Goal: Task Accomplishment & Management: Manage account settings

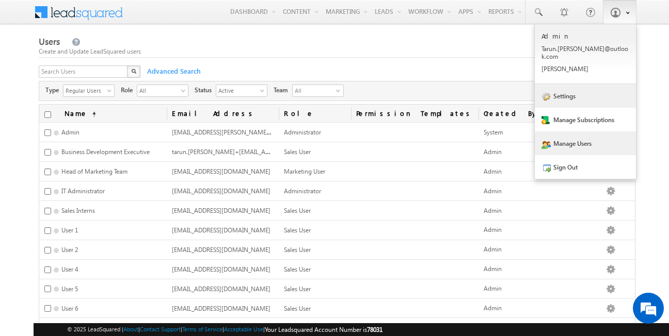
click at [572, 86] on link "Settings" at bounding box center [584, 96] width 101 height 24
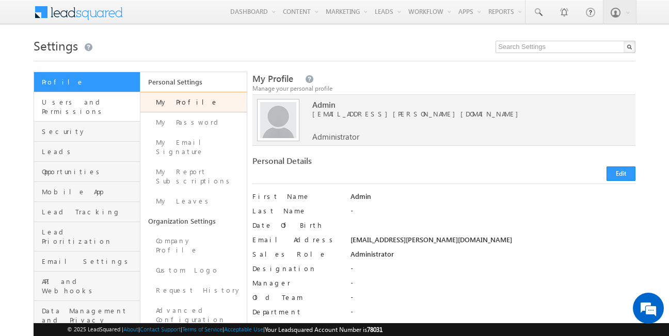
click at [93, 108] on link "Users and Permissions" at bounding box center [87, 106] width 106 height 29
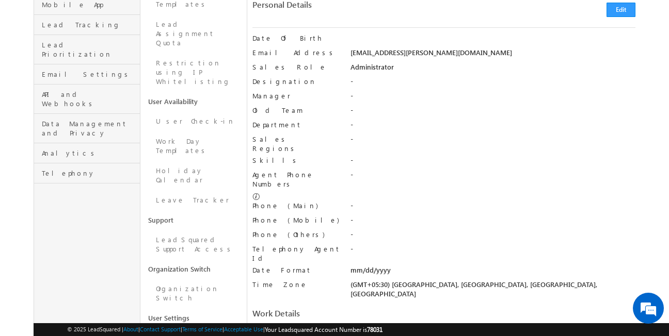
scroll to position [188, 0]
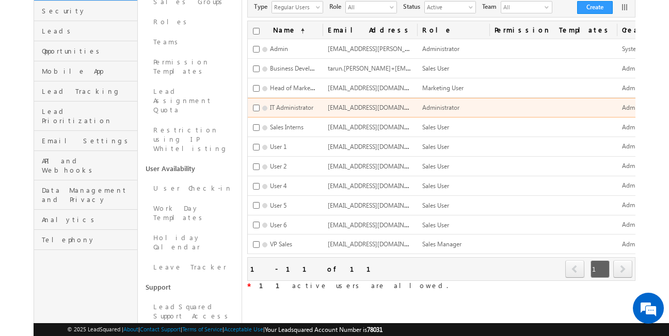
scroll to position [176, 0]
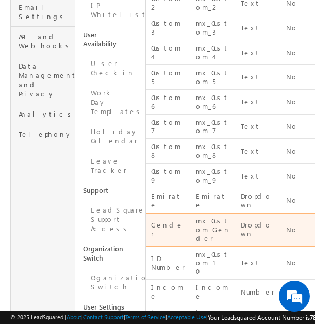
scroll to position [283, 0]
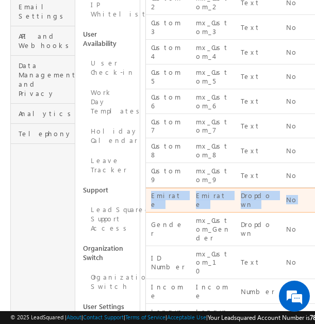
drag, startPoint x: 149, startPoint y: 170, endPoint x: 298, endPoint y: 169, distance: 149.1
click at [298, 188] on tr "Emirate Emirate Dropdown No Yes Edit" at bounding box center [258, 200] width 225 height 25
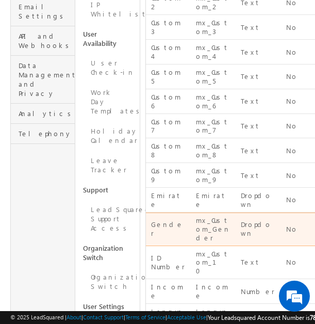
click at [230, 213] on td "mx_Custom_Gender" at bounding box center [213, 230] width 45 height 34
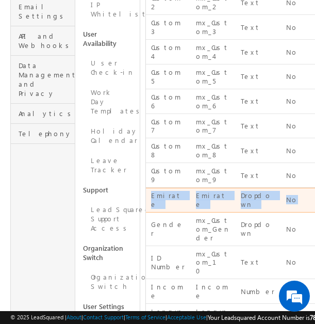
drag, startPoint x: 150, startPoint y: 170, endPoint x: 299, endPoint y: 170, distance: 149.1
click at [299, 188] on tr "Emirate Emirate Dropdown No Yes Edit" at bounding box center [258, 200] width 225 height 25
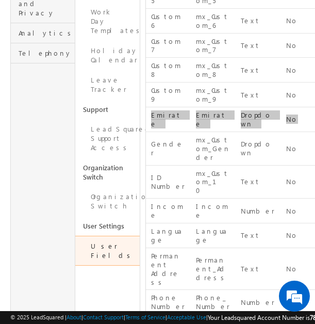
scroll to position [370, 0]
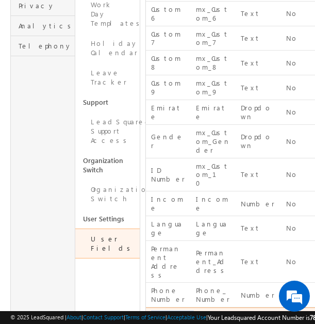
drag, startPoint x: 148, startPoint y: 239, endPoint x: 179, endPoint y: 247, distance: 31.8
click at [179, 307] on td "Speaker Language" at bounding box center [168, 328] width 45 height 42
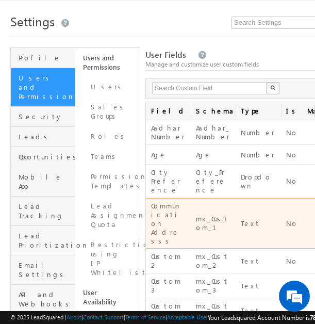
scroll to position [10, 0]
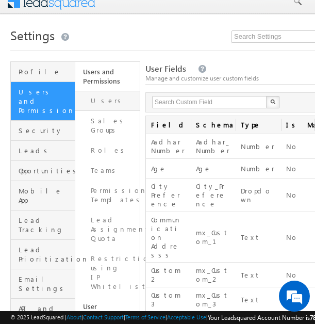
click at [120, 97] on link "Users" at bounding box center [107, 101] width 64 height 20
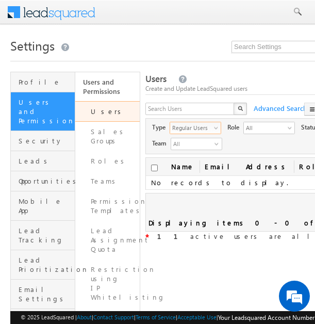
click at [214, 132] on span "select" at bounding box center [217, 131] width 7 height 18
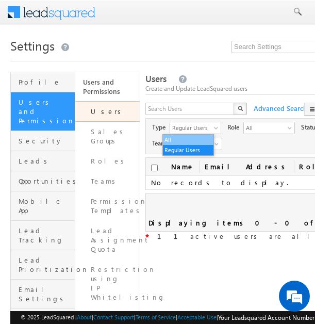
click at [193, 136] on li "All" at bounding box center [188, 140] width 51 height 10
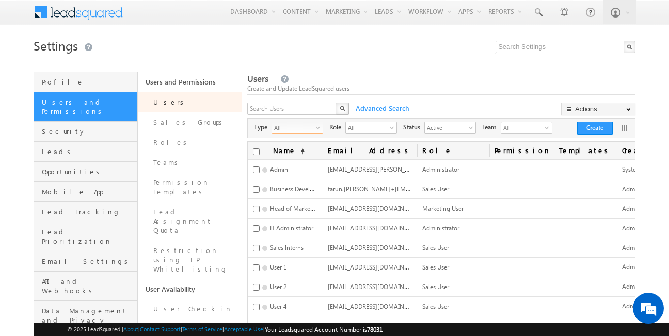
scroll to position [176, 0]
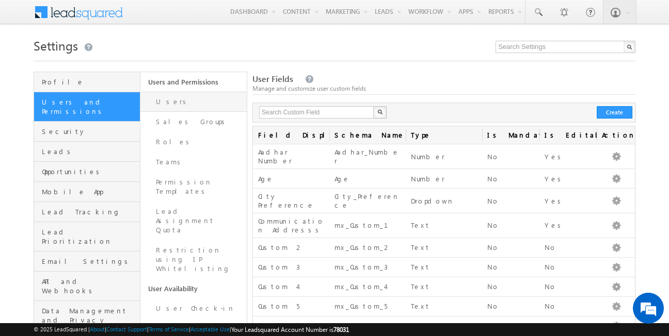
click at [194, 99] on link "Users" at bounding box center [193, 102] width 106 height 20
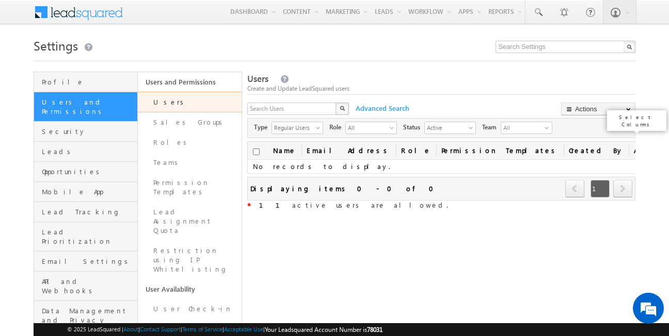
click at [622, 128] on link at bounding box center [624, 128] width 10 height 10
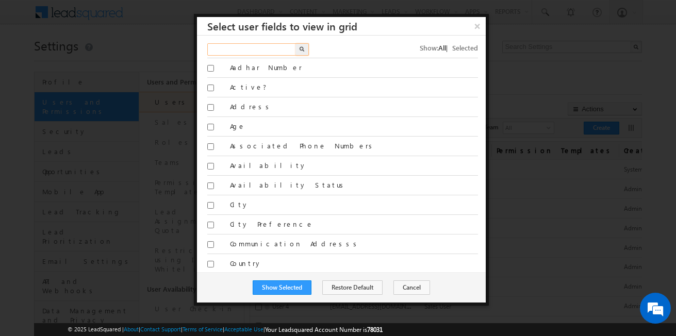
click at [240, 50] on input "text" at bounding box center [252, 49] width 90 height 12
type input "emirate"
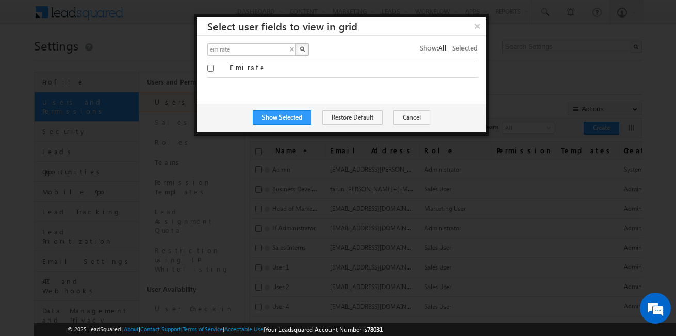
click at [298, 51] on button "button" at bounding box center [302, 49] width 13 height 12
click at [212, 68] on input "Emirate" at bounding box center [210, 68] width 7 height 7
checkbox input "true"
drag, startPoint x: 250, startPoint y: 49, endPoint x: 184, endPoint y: 45, distance: 65.6
click at [184, 45] on body "Menu Admin Tarun .kant @outl ook.c om" at bounding box center [338, 276] width 676 height 552
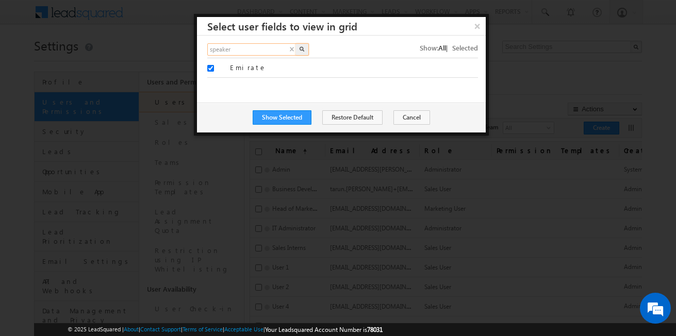
type input "speaker"
click at [303, 50] on img "button" at bounding box center [302, 48] width 5 height 5
click at [208, 68] on input "Speaker Language" at bounding box center [210, 68] width 7 height 7
checkbox input "true"
drag, startPoint x: 276, startPoint y: 51, endPoint x: 207, endPoint y: 45, distance: 69.4
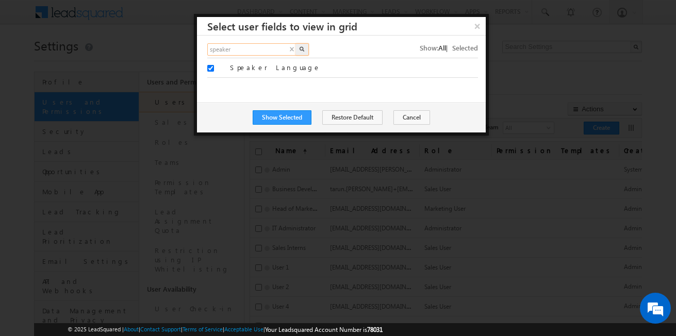
click at [207, 45] on input "speaker" at bounding box center [252, 49] width 90 height 12
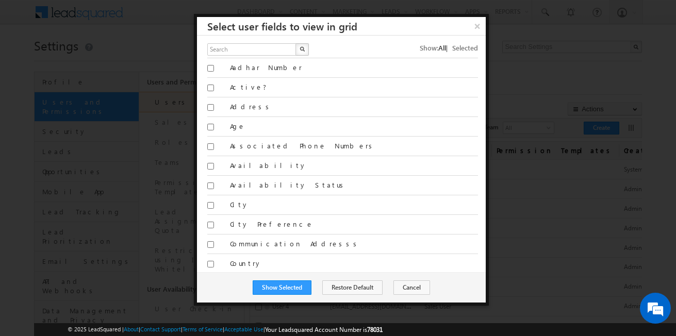
click at [458, 48] on span "Selected" at bounding box center [465, 47] width 26 height 9
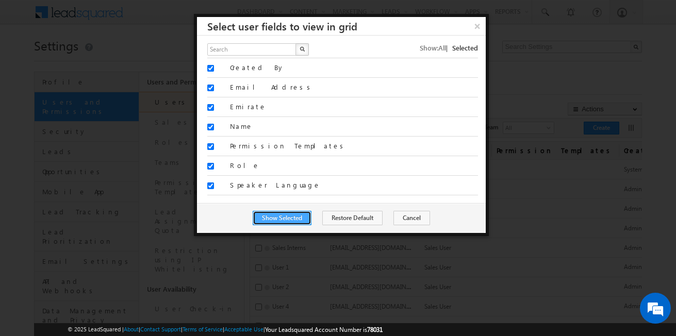
click at [295, 215] on button "Show Selected" at bounding box center [282, 218] width 59 height 14
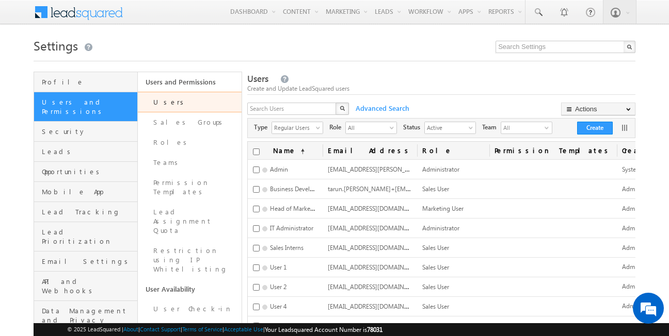
click at [434, 79] on div "Users Create and Update LeadSquared users" at bounding box center [441, 84] width 388 height 22
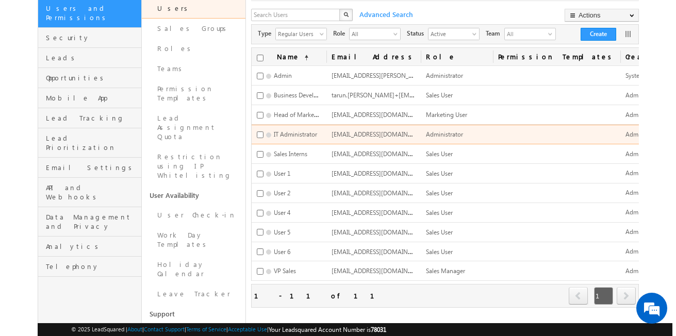
scroll to position [0, 157]
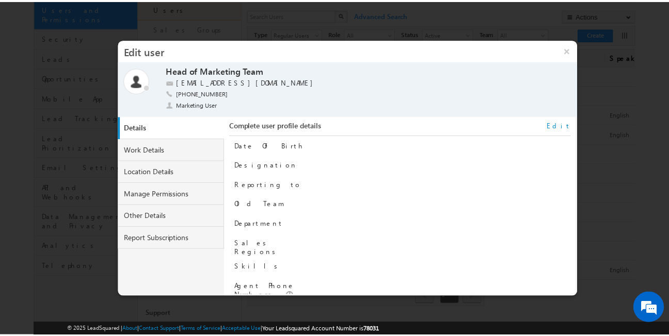
scroll to position [104, 0]
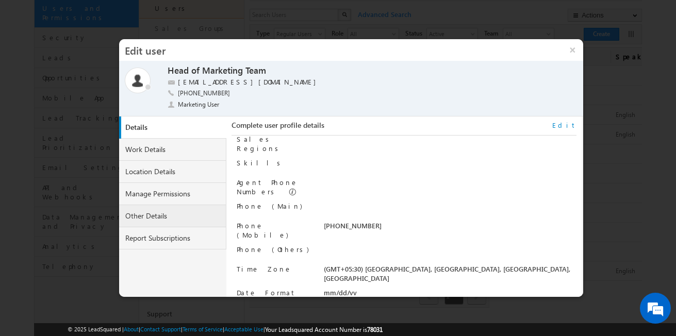
click at [165, 209] on link "Other Details" at bounding box center [172, 216] width 107 height 22
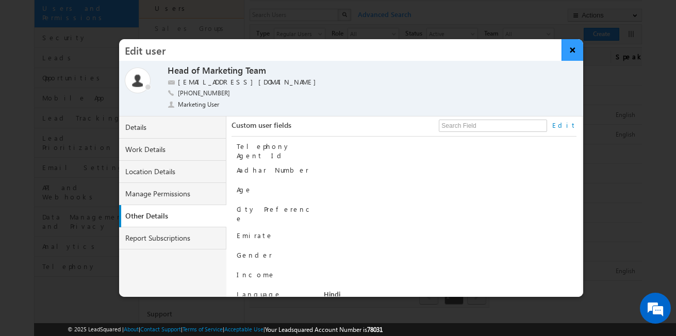
click at [572, 46] on button "×" at bounding box center [573, 50] width 22 height 22
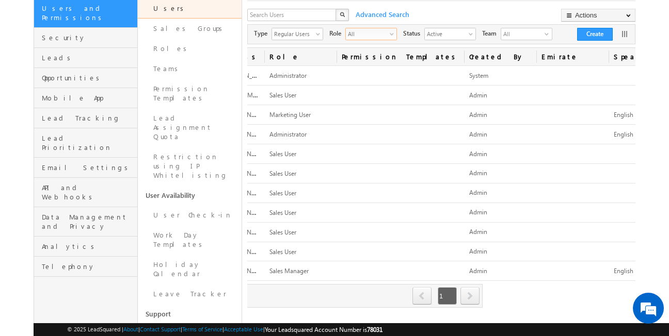
click at [365, 31] on span "All" at bounding box center [367, 33] width 42 height 10
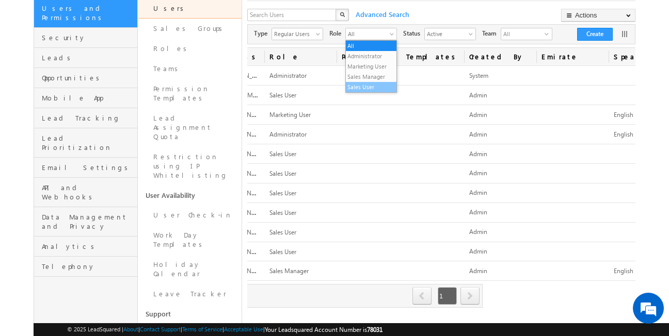
click at [370, 85] on li "Sales User" at bounding box center [371, 87] width 51 height 10
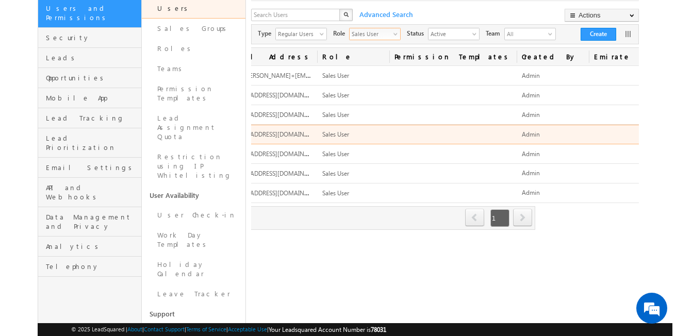
scroll to position [0, 157]
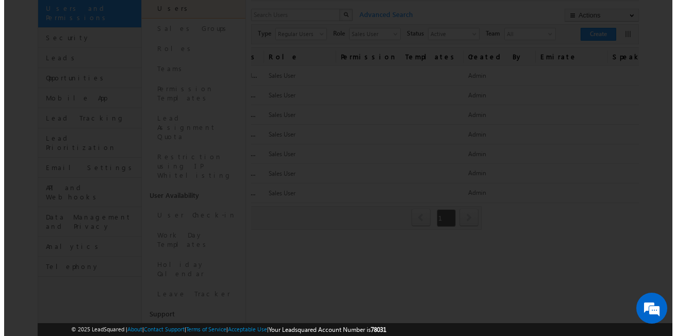
scroll to position [0, 153]
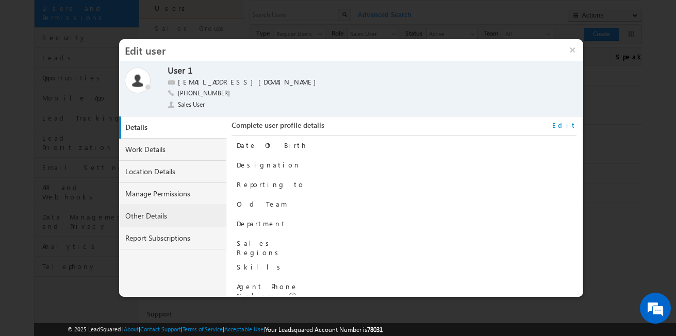
click at [180, 220] on link "Other Details" at bounding box center [172, 216] width 107 height 22
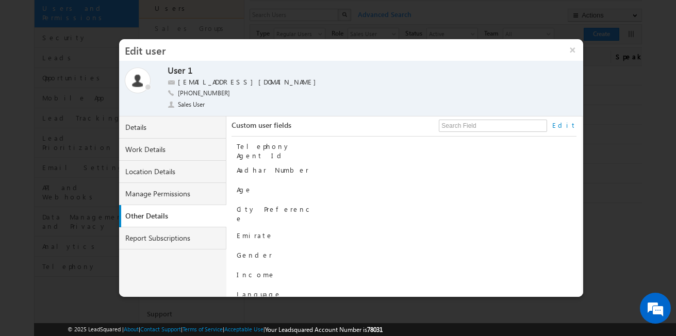
click at [572, 126] on link "Edit" at bounding box center [564, 125] width 24 height 9
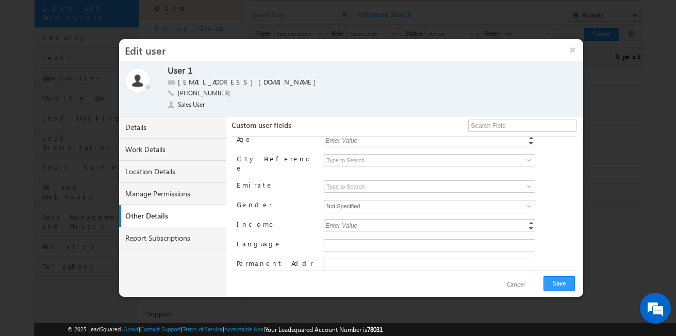
scroll to position [50, 0]
click at [525, 183] on span at bounding box center [529, 187] width 8 height 8
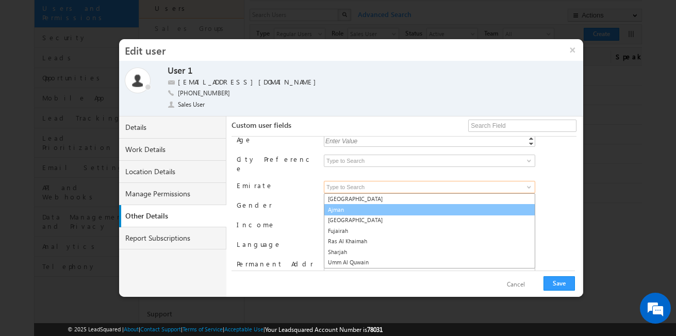
click at [391, 204] on link "Ajman" at bounding box center [429, 210] width 211 height 12
type input "Ajman"
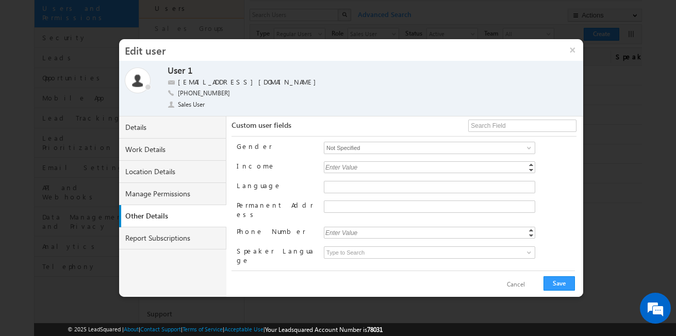
scroll to position [112, 0]
click at [393, 243] on input at bounding box center [429, 249] width 211 height 12
click at [529, 246] on span at bounding box center [529, 250] width 8 height 8
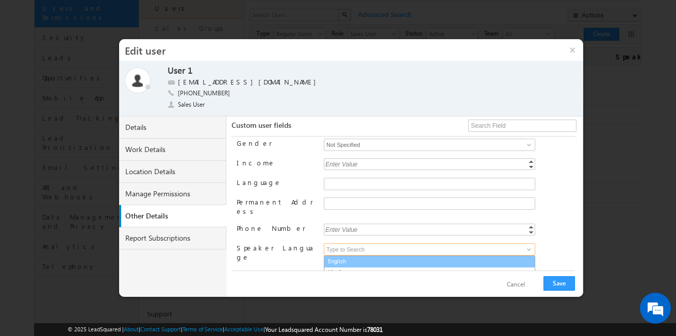
click at [380, 256] on link "English" at bounding box center [429, 262] width 211 height 12
type input "English"
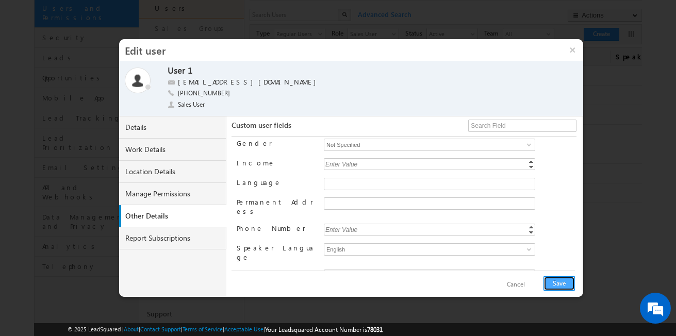
click at [563, 285] on button "Save" at bounding box center [559, 283] width 31 height 14
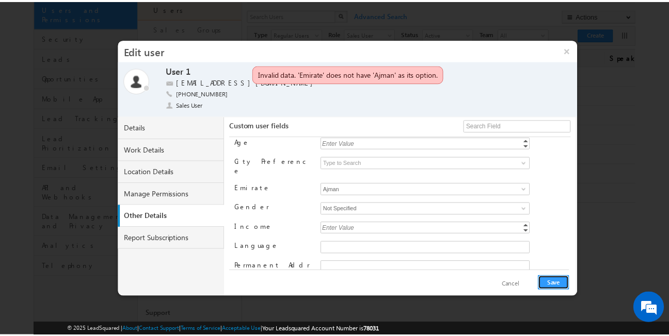
scroll to position [47, 0]
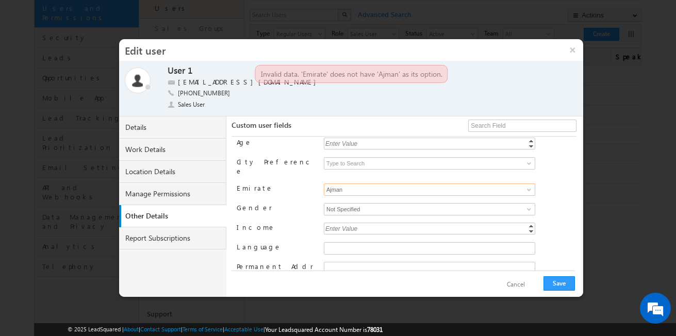
click at [380, 184] on input "Ajman" at bounding box center [429, 190] width 211 height 12
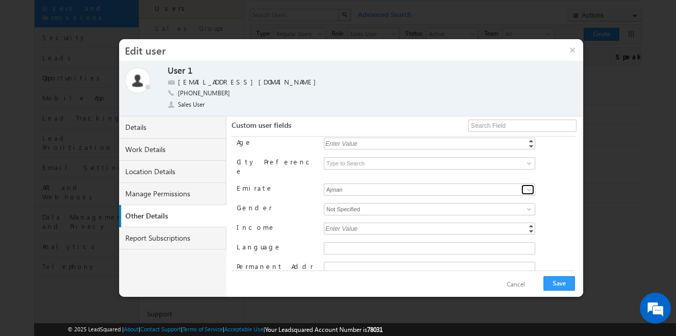
click at [525, 186] on span at bounding box center [529, 190] width 8 height 8
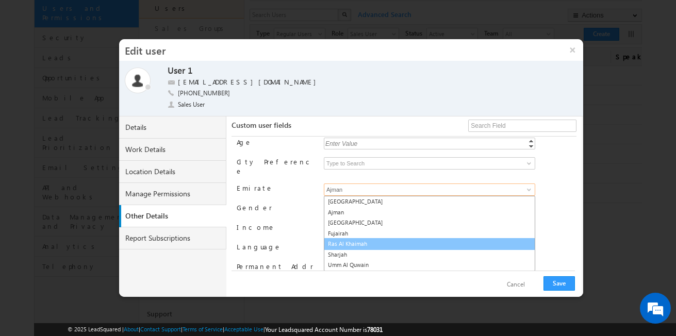
click at [408, 238] on link "Ras Al Khaimah" at bounding box center [429, 244] width 211 height 12
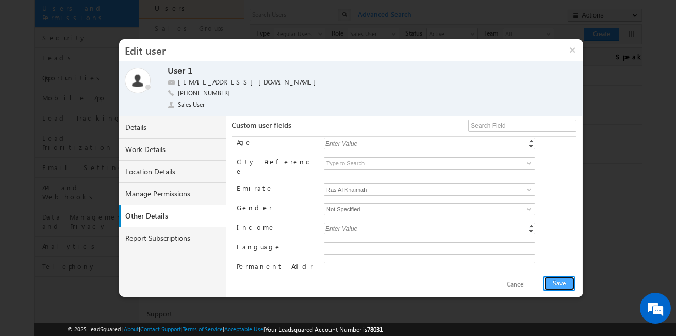
click at [556, 289] on button "Save" at bounding box center [559, 283] width 31 height 14
click at [522, 185] on link at bounding box center [528, 190] width 13 height 10
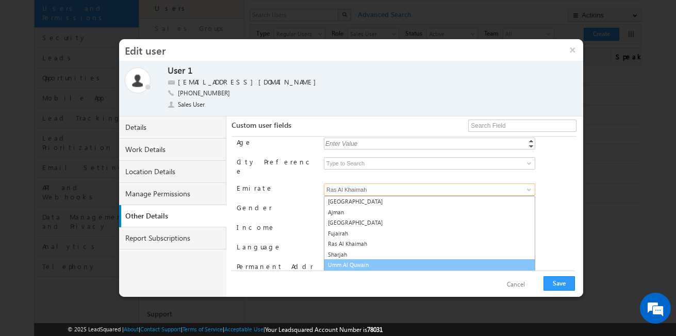
click at [356, 259] on link "Umm Al Quwain" at bounding box center [429, 265] width 211 height 12
type input "Umm Al Quwain"
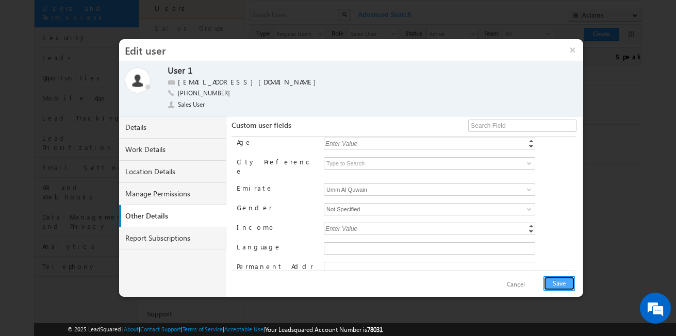
click at [548, 281] on button "Save" at bounding box center [559, 283] width 31 height 14
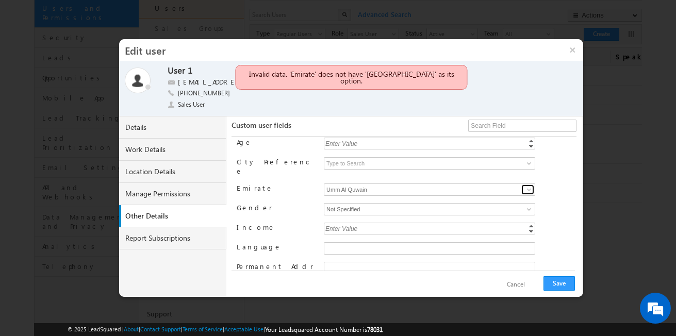
click at [528, 186] on span at bounding box center [529, 190] width 8 height 8
click at [571, 51] on button "×" at bounding box center [573, 50] width 22 height 22
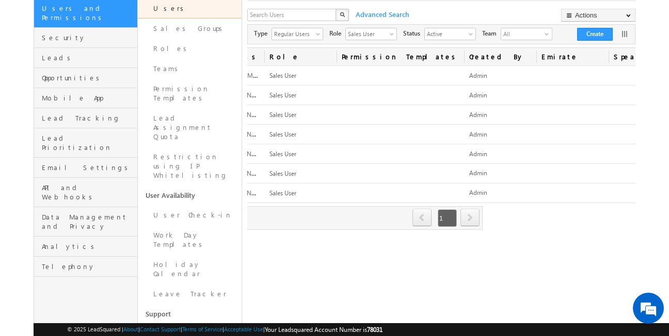
scroll to position [176, 0]
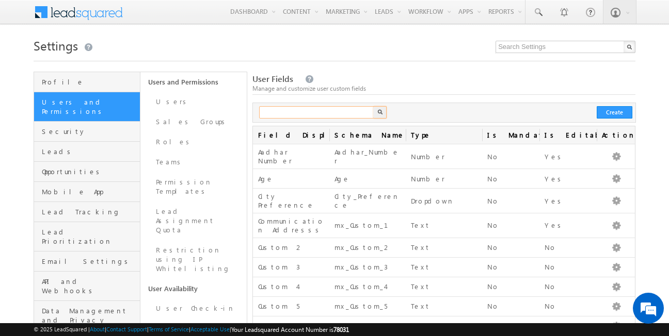
click at [334, 110] on input "text" at bounding box center [317, 112] width 116 height 12
type input "emirate"
click at [374, 111] on div "X" at bounding box center [323, 112] width 135 height 12
click at [313, 109] on input "text" at bounding box center [317, 112] width 116 height 12
type input "emirate"
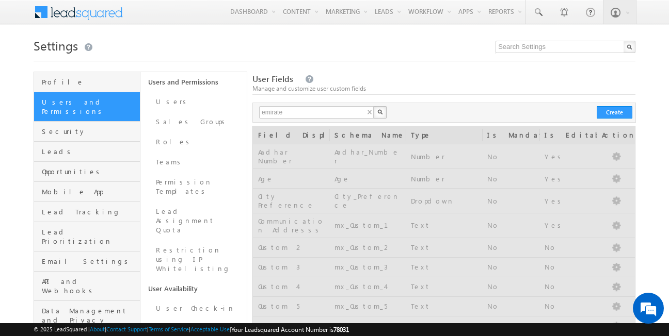
click at [383, 112] on button "button" at bounding box center [379, 112] width 13 height 12
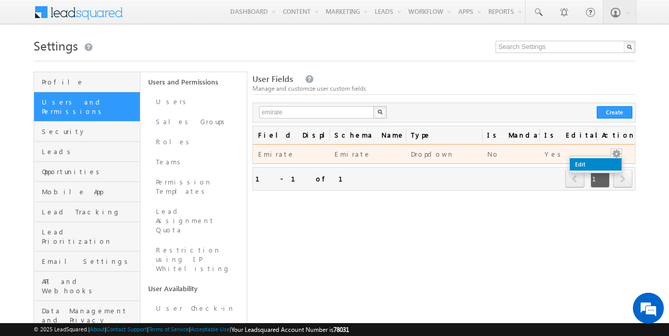
click at [586, 160] on link "Edit" at bounding box center [595, 164] width 52 height 12
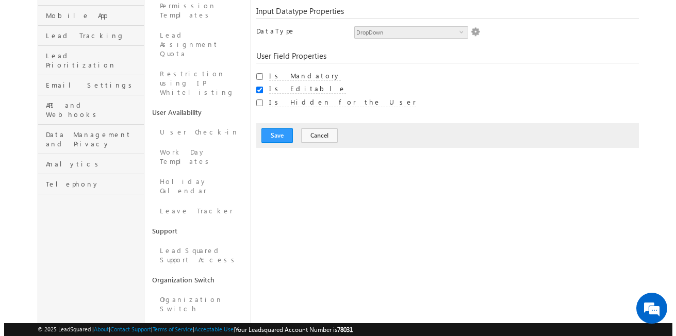
scroll to position [75, 0]
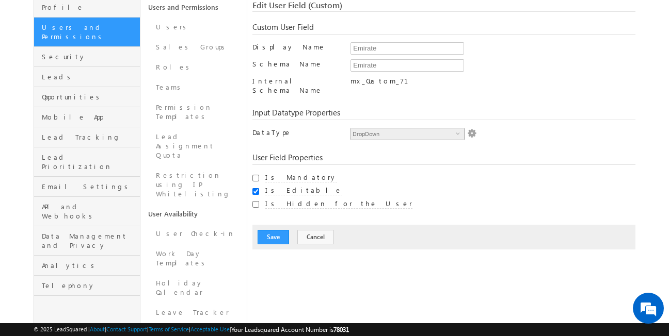
click at [459, 131] on span "select" at bounding box center [459, 133] width 8 height 5
click at [474, 129] on img at bounding box center [471, 133] width 9 height 9
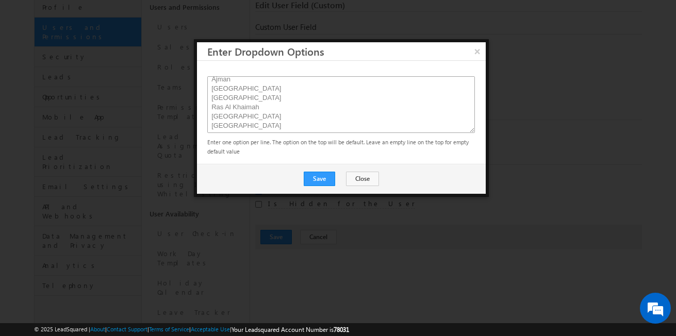
scroll to position [23, 0]
click at [211, 113] on textarea "Abu Dhabi Ajman Dubai Fujairah Ras Al Khaimah Sharjah Umm Al Quwain" at bounding box center [341, 104] width 268 height 57
click at [333, 176] on button "Save" at bounding box center [319, 179] width 31 height 14
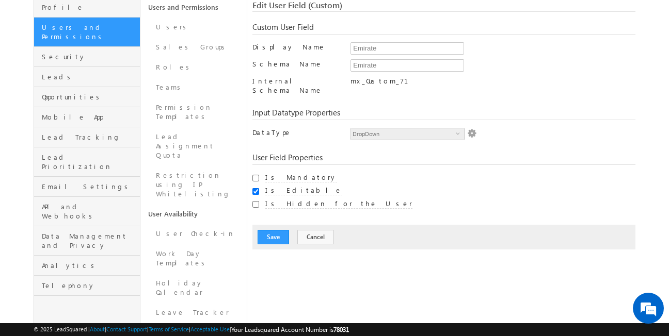
click at [472, 129] on img at bounding box center [471, 133] width 9 height 9
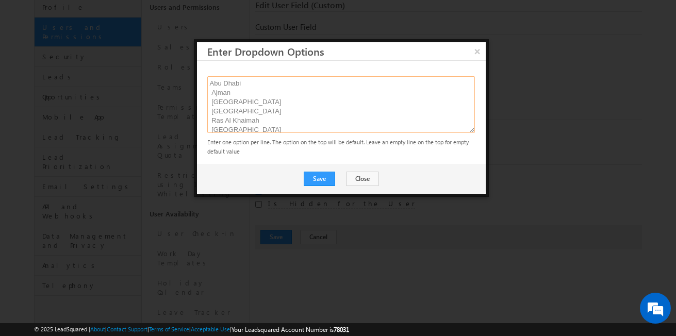
click at [211, 95] on textarea "Abu Dhabi Ajman Dubai Fujairah Ras Al Khaimah Sharjah Umm Al Quwain" at bounding box center [341, 104] width 268 height 57
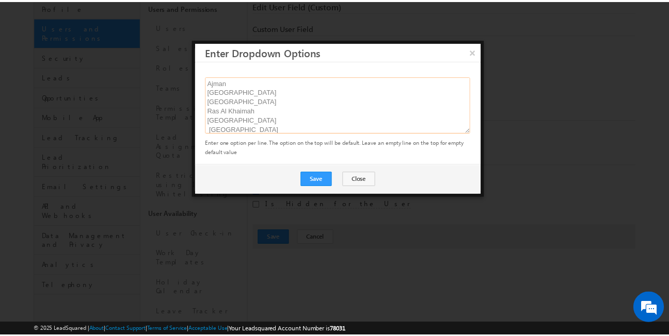
scroll to position [20, 0]
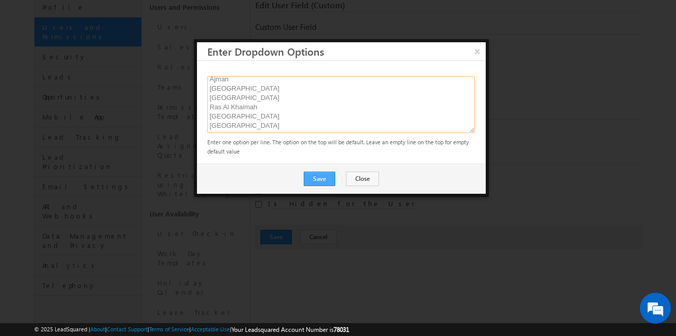
type textarea "Abu Dhabi Ajman Dubai Fujairah Ras Al Khaimah Sharjah Umm Al Quwain"
click at [315, 180] on button "Save" at bounding box center [319, 179] width 31 height 14
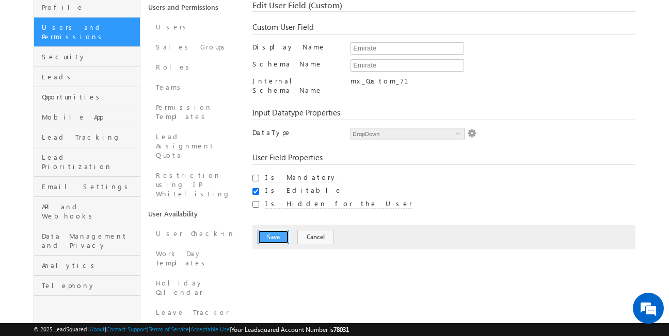
click at [280, 230] on button "Save" at bounding box center [272, 237] width 31 height 14
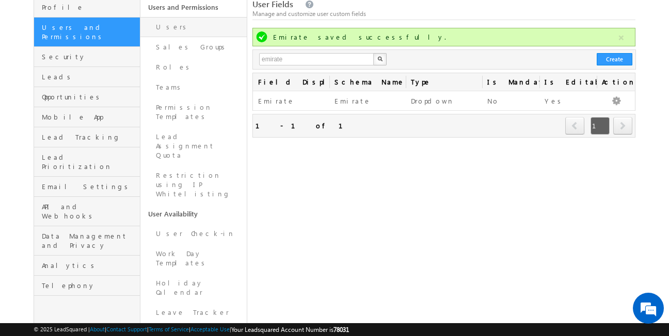
click at [211, 24] on link "Users" at bounding box center [193, 27] width 106 height 20
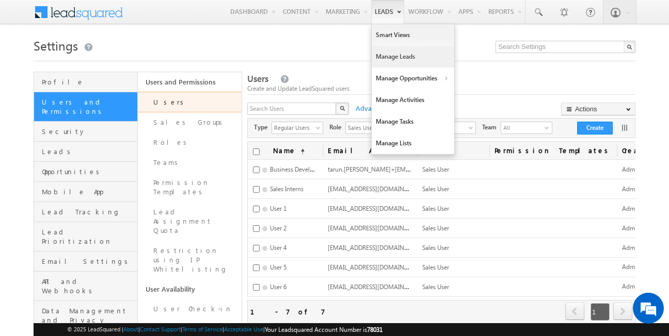
click at [396, 57] on link "Manage Leads" at bounding box center [412, 57] width 83 height 22
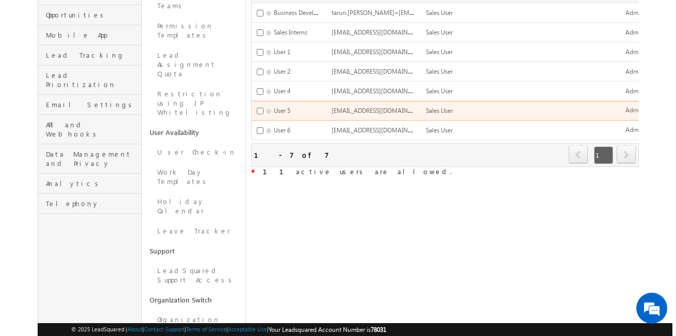
scroll to position [0, 157]
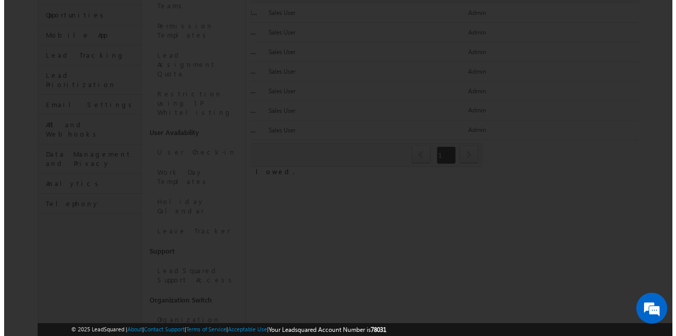
scroll to position [0, 153]
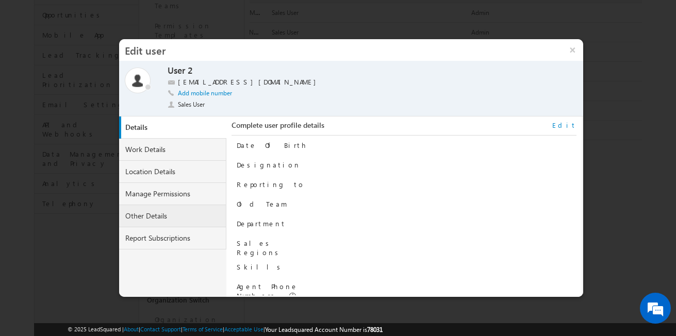
click at [200, 216] on link "Other Details" at bounding box center [172, 216] width 107 height 22
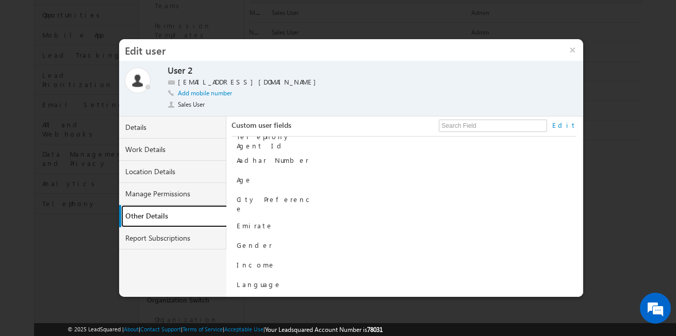
scroll to position [10, 0]
click at [566, 125] on link "Edit" at bounding box center [564, 125] width 24 height 9
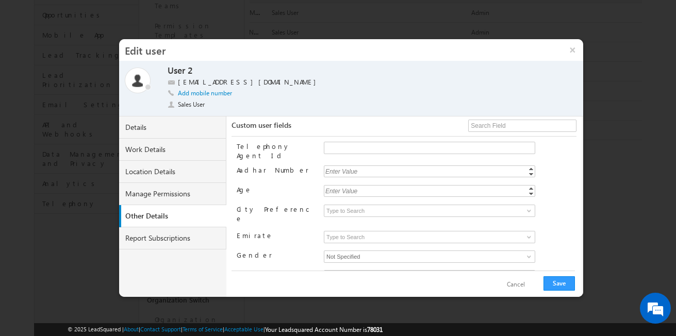
scroll to position [29, 0]
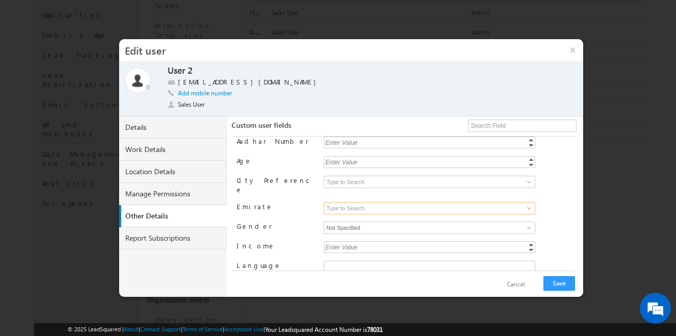
drag, startPoint x: 527, startPoint y: 203, endPoint x: 527, endPoint y: 198, distance: 5.2
click at [527, 202] on span at bounding box center [429, 208] width 210 height 12
click at [527, 204] on span at bounding box center [529, 208] width 8 height 8
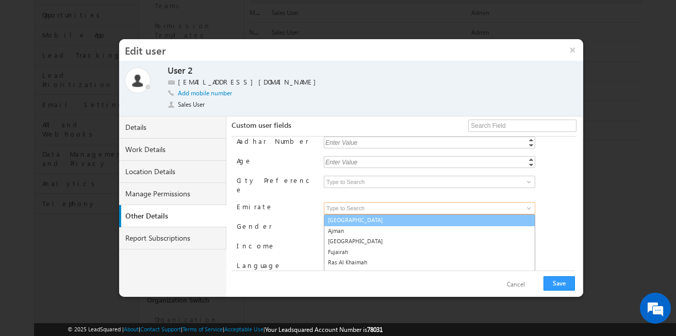
click at [393, 215] on link "Abu Dhabi" at bounding box center [429, 221] width 211 height 12
type input "Abu Dhabi"
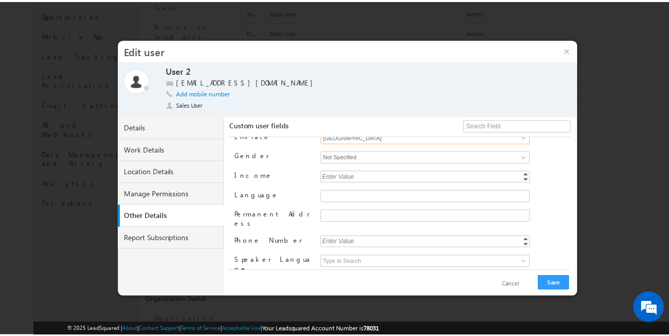
scroll to position [102, 0]
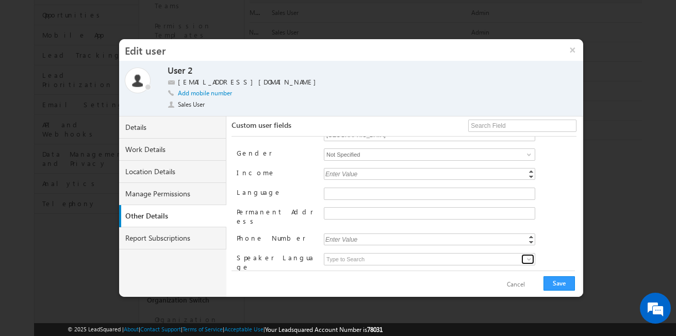
click at [527, 255] on span at bounding box center [529, 259] width 8 height 8
click at [401, 266] on link "English" at bounding box center [429, 272] width 211 height 12
type input "English"
click at [556, 280] on button "Save" at bounding box center [559, 283] width 31 height 14
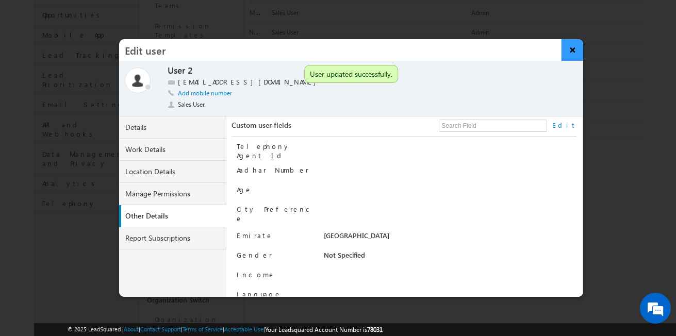
click at [575, 51] on button "×" at bounding box center [573, 50] width 22 height 22
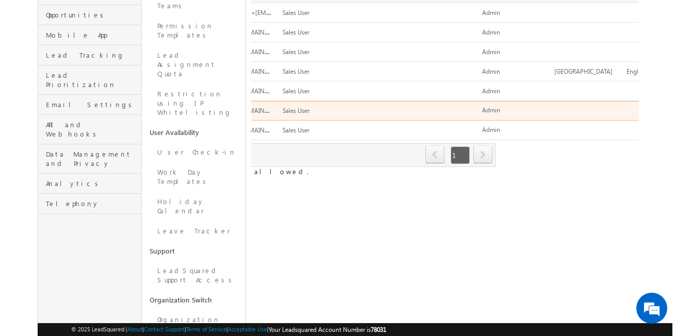
scroll to position [0, 157]
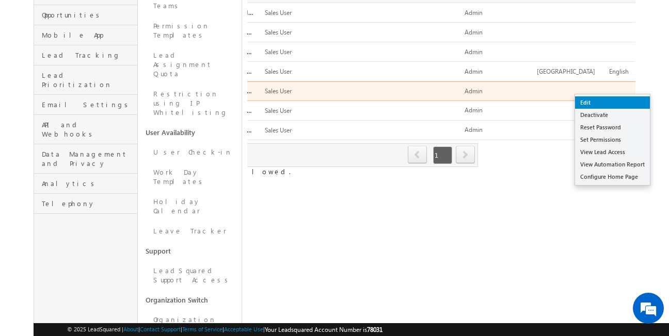
click at [611, 102] on link "Edit" at bounding box center [612, 102] width 75 height 12
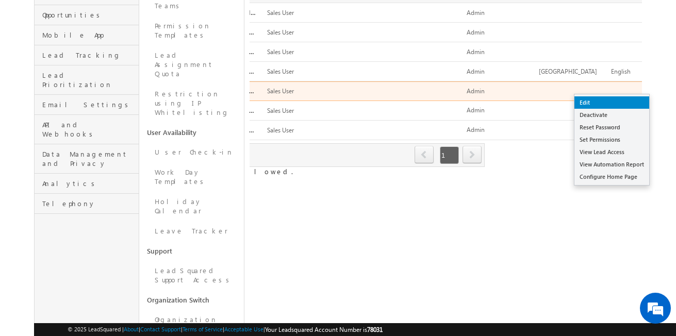
scroll to position [0, 153]
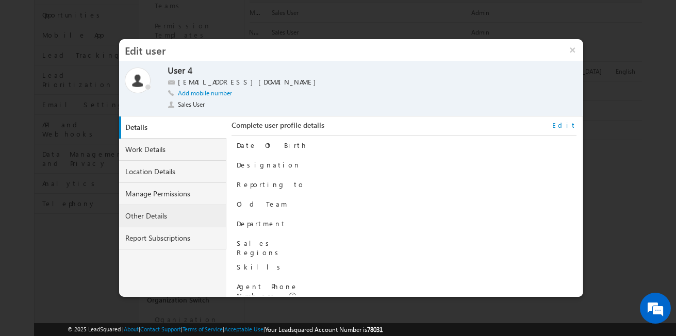
click at [166, 217] on link "Other Details" at bounding box center [172, 216] width 107 height 22
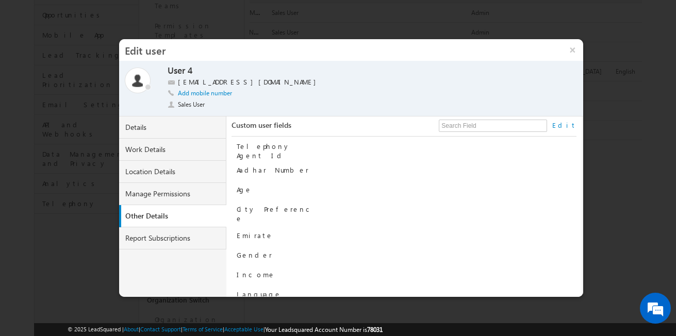
click at [574, 127] on link "Edit" at bounding box center [564, 125] width 24 height 9
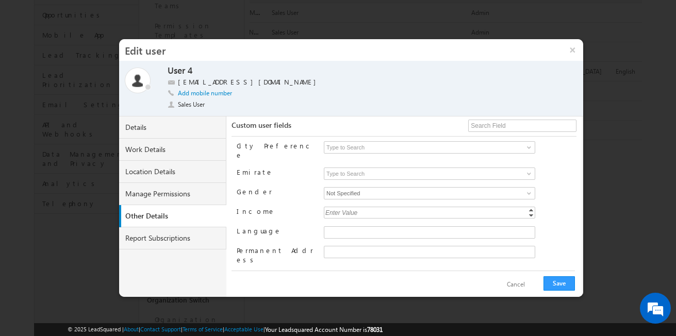
scroll to position [63, 0]
click at [527, 170] on span at bounding box center [529, 174] width 8 height 8
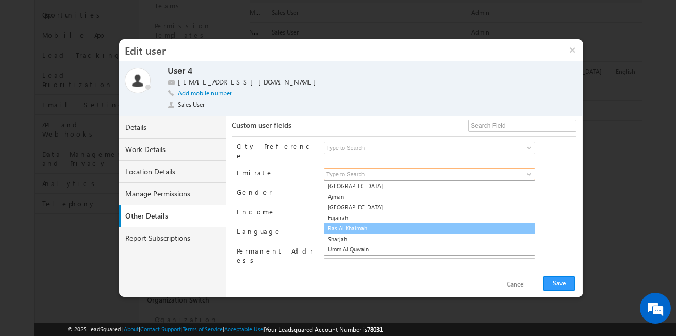
click at [367, 223] on link "Ras Al Khaimah" at bounding box center [429, 229] width 211 height 12
type input "Ras Al Khaimah"
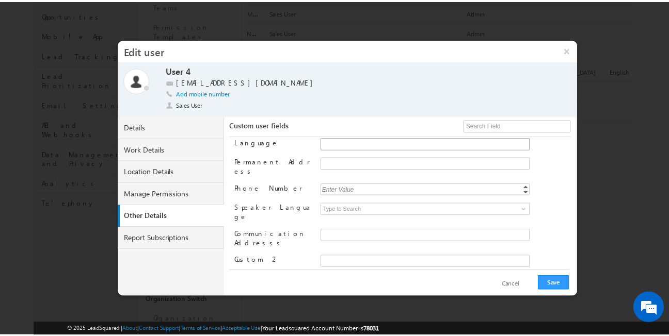
scroll to position [154, 0]
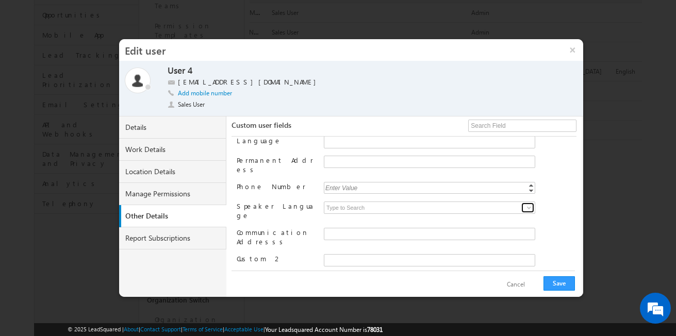
click at [525, 204] on span at bounding box center [529, 208] width 8 height 8
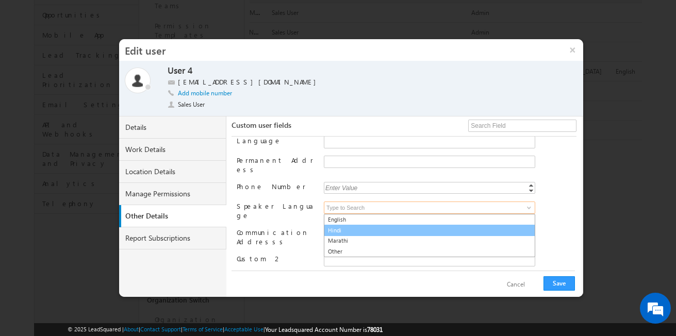
click at [367, 225] on link "Hindi" at bounding box center [429, 231] width 211 height 12
type input "Hindi"
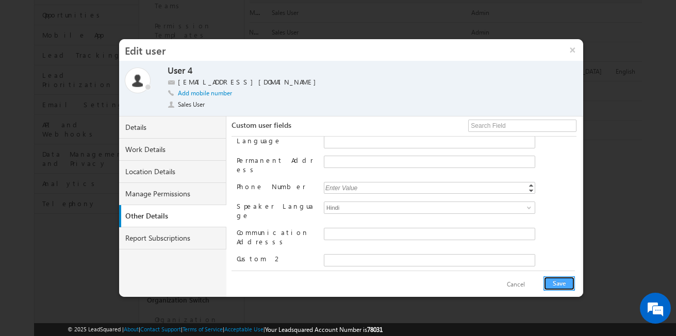
click at [552, 288] on button "Save" at bounding box center [559, 283] width 31 height 14
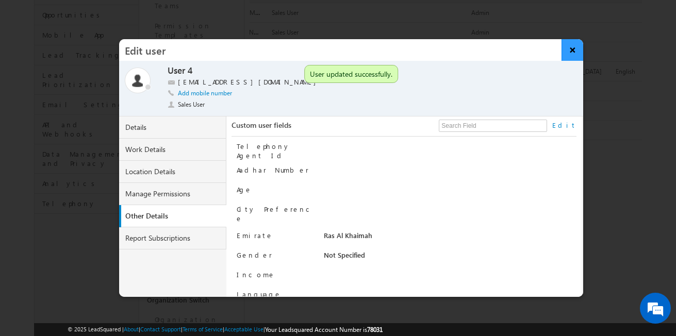
click at [570, 52] on button "×" at bounding box center [573, 50] width 22 height 22
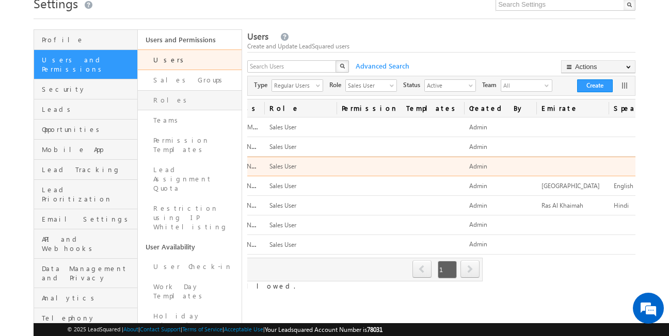
scroll to position [42, 0]
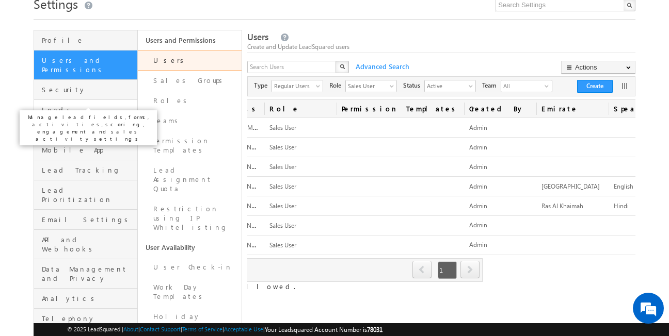
click at [103, 105] on span "Leads" at bounding box center [88, 109] width 93 height 9
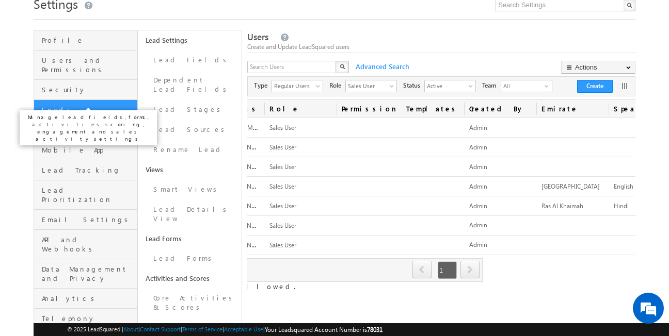
click at [103, 105] on span "Leads" at bounding box center [88, 109] width 93 height 9
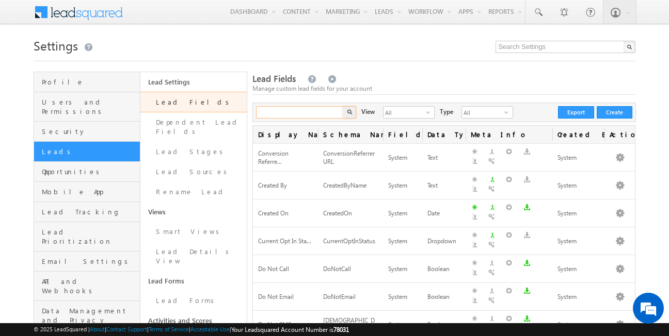
click at [290, 110] on input "text" at bounding box center [300, 112] width 88 height 12
type input "Search Lead Fields"
click at [402, 76] on div "Lead Fields Manage custom lead fields for your account" at bounding box center [443, 84] width 383 height 22
click at [301, 112] on input "a" at bounding box center [300, 112] width 88 height 12
type input "assign to"
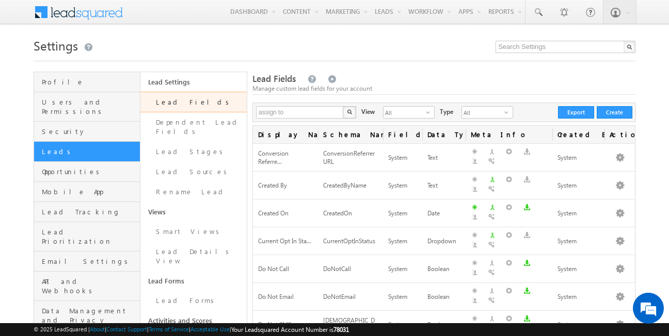
click at [353, 111] on button "button" at bounding box center [349, 112] width 13 height 12
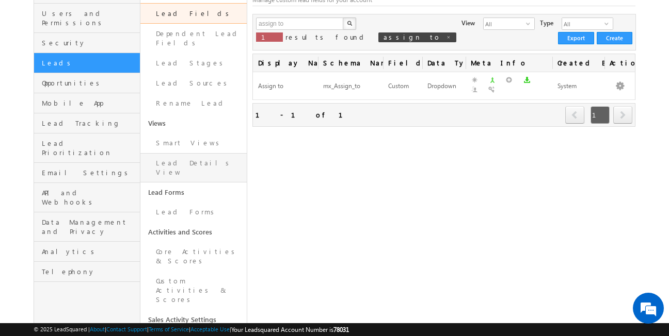
scroll to position [89, 0]
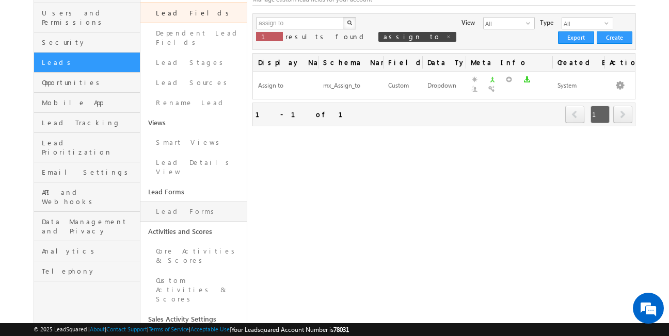
click at [203, 202] on link "Lead Forms" at bounding box center [193, 212] width 106 height 20
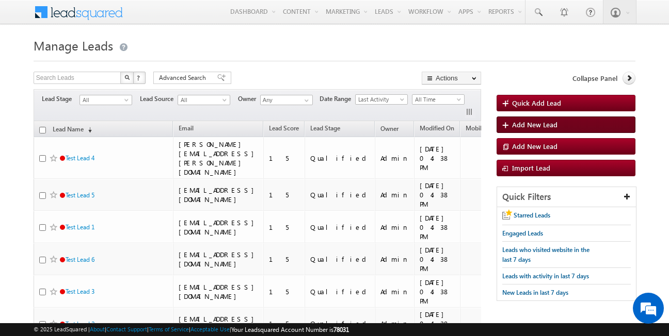
click at [532, 124] on span "Add New Lead" at bounding box center [534, 124] width 45 height 9
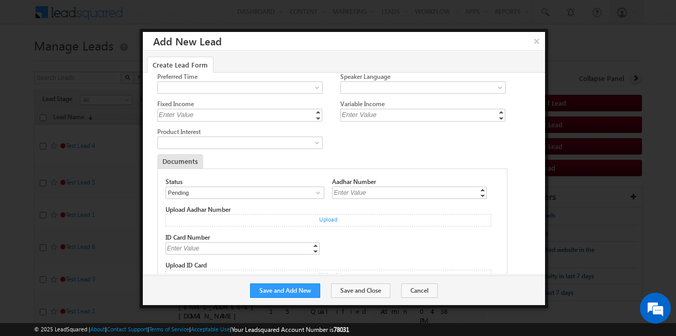
scroll to position [292, 0]
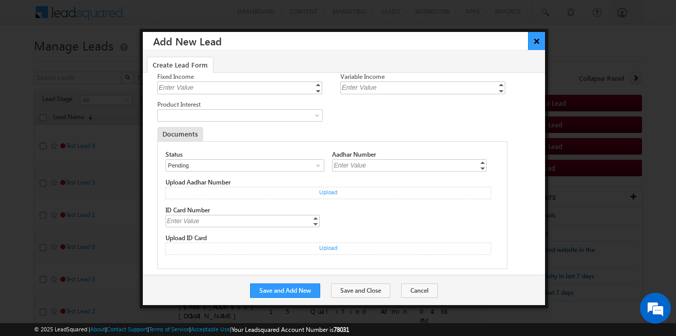
click at [531, 35] on button "×" at bounding box center [536, 41] width 17 height 18
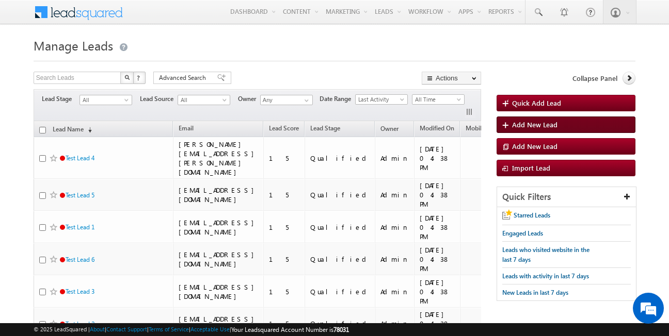
click at [551, 123] on span "Add New Lead" at bounding box center [534, 124] width 45 height 9
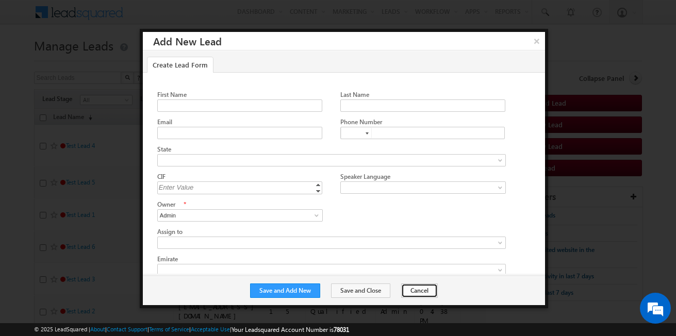
click at [407, 292] on button "Cancel" at bounding box center [419, 291] width 37 height 14
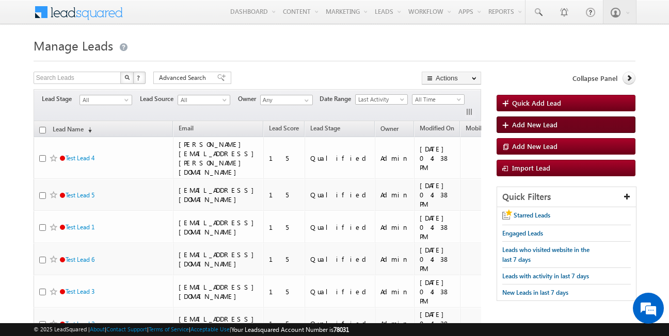
click at [550, 128] on span "Add New Lead" at bounding box center [534, 124] width 45 height 9
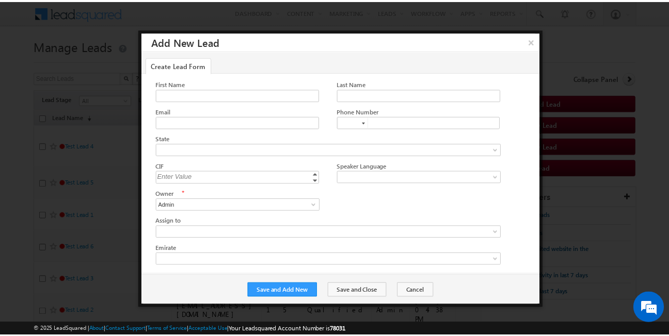
scroll to position [0, 0]
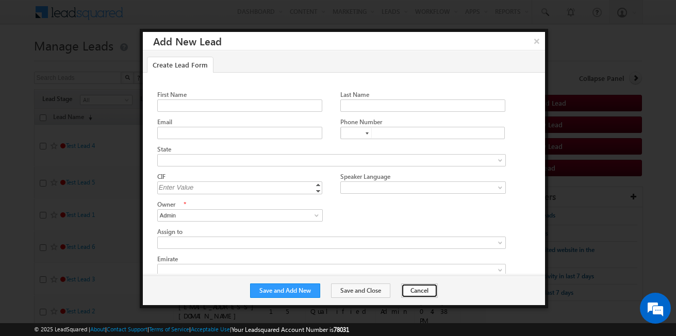
click at [420, 295] on button "Cancel" at bounding box center [419, 291] width 37 height 14
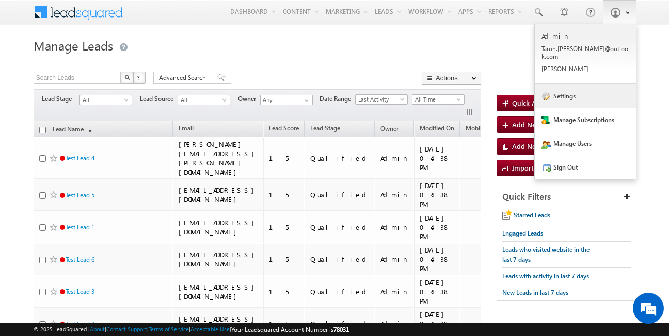
click at [589, 85] on link "Settings" at bounding box center [584, 96] width 101 height 24
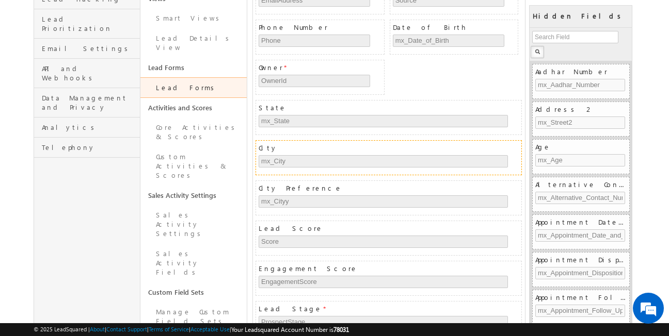
scroll to position [216, 0]
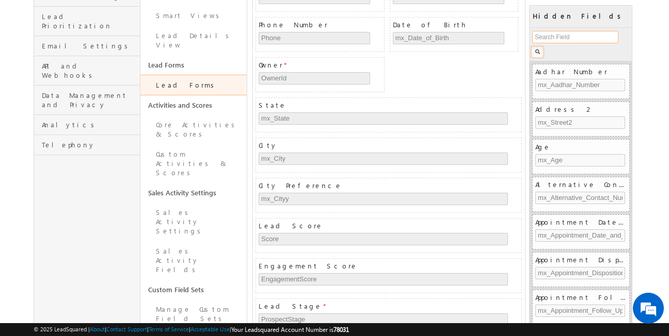
click at [553, 37] on input "text" at bounding box center [575, 37] width 86 height 12
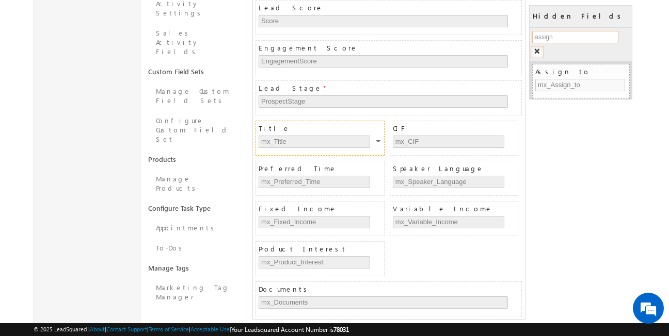
scroll to position [0, 0]
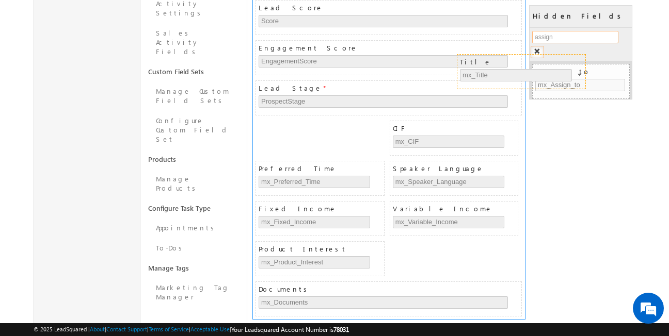
drag, startPoint x: 374, startPoint y: 128, endPoint x: 629, endPoint y: 46, distance: 267.5
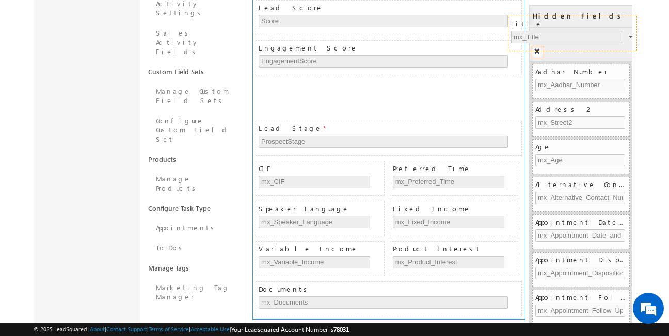
drag, startPoint x: 331, startPoint y: 124, endPoint x: 583, endPoint y: 20, distance: 273.1
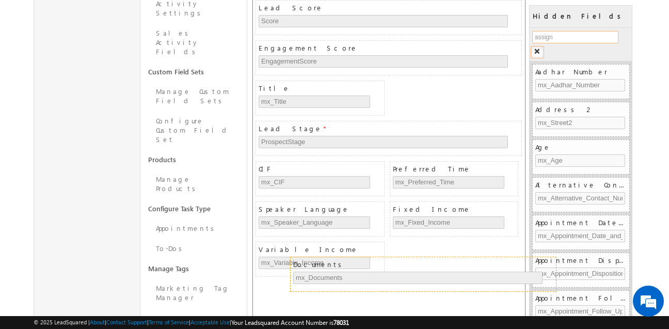
drag, startPoint x: 343, startPoint y: 291, endPoint x: 544, endPoint y: 132, distance: 257.1
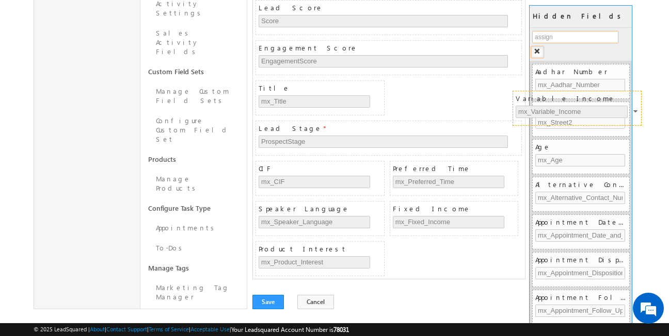
drag, startPoint x: 313, startPoint y: 244, endPoint x: 569, endPoint y: 93, distance: 297.8
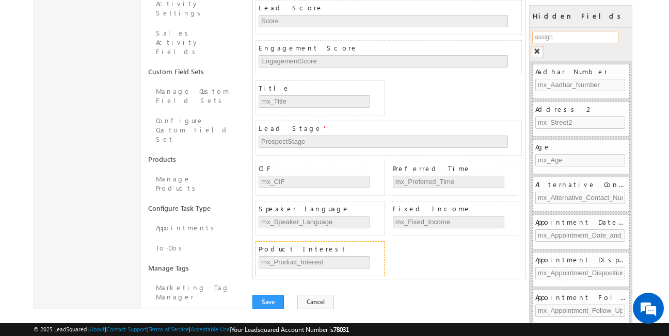
scroll to position [408, 0]
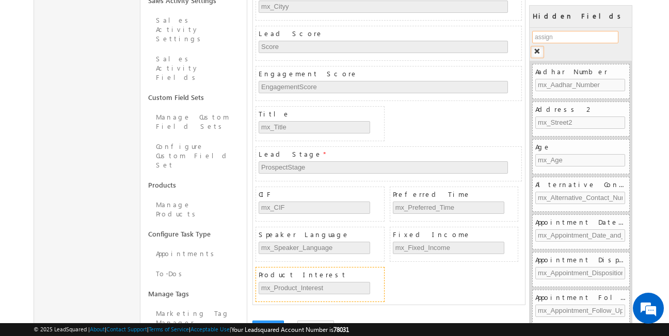
drag, startPoint x: 352, startPoint y: 246, endPoint x: 580, endPoint y: 51, distance: 299.6
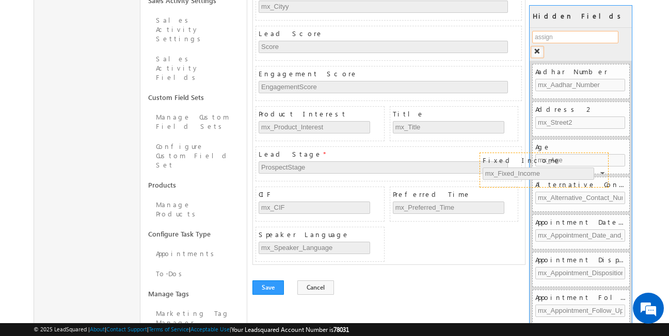
drag, startPoint x: 463, startPoint y: 235, endPoint x: 574, endPoint y: 139, distance: 146.6
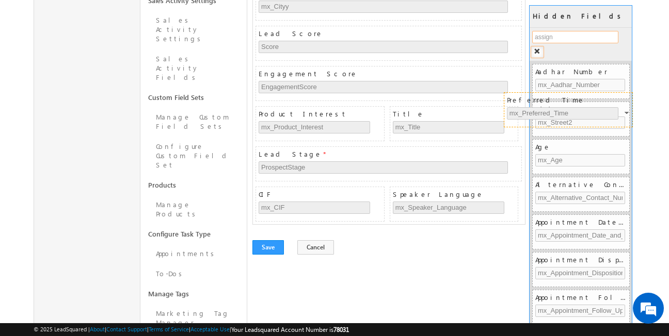
scroll to position [368, 0]
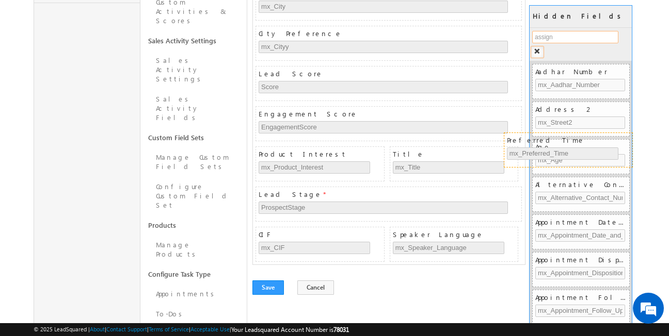
drag, startPoint x: 464, startPoint y: 193, endPoint x: 581, endPoint y: 138, distance: 129.5
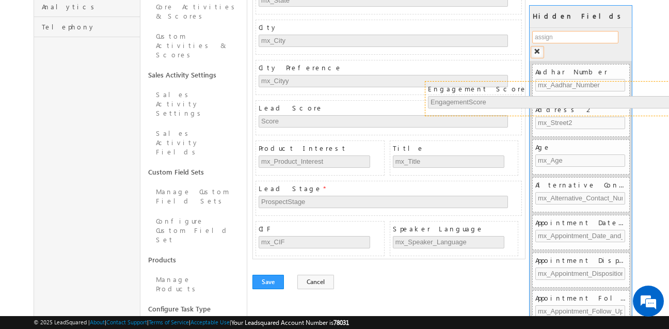
drag, startPoint x: 361, startPoint y: 113, endPoint x: 534, endPoint y: 88, distance: 175.2
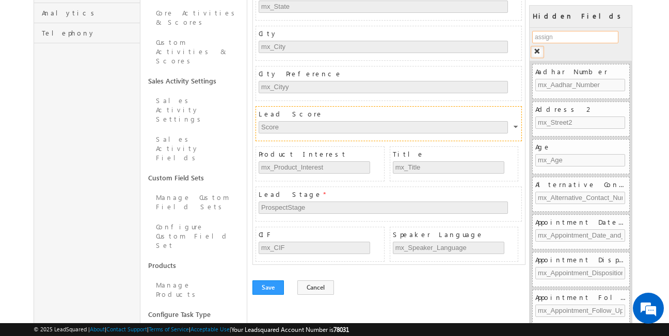
scroll to position [317, 0]
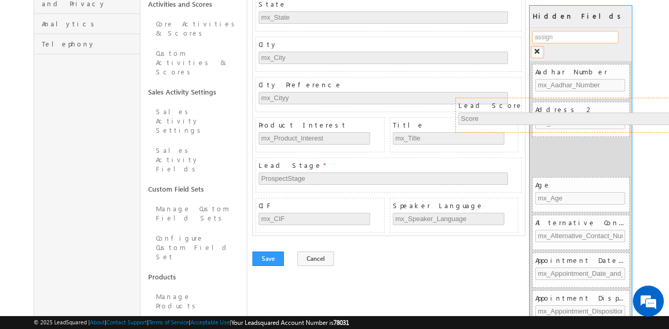
drag, startPoint x: 383, startPoint y: 118, endPoint x: 583, endPoint y: 109, distance: 199.8
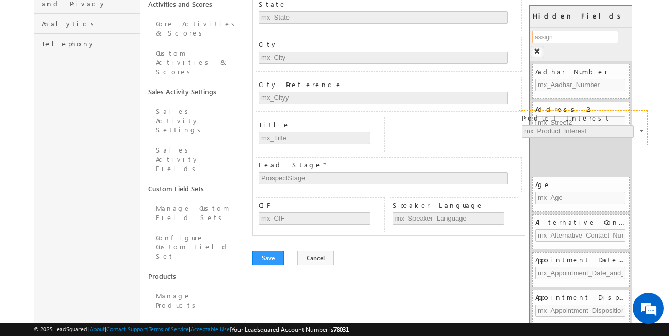
drag, startPoint x: 363, startPoint y: 124, endPoint x: 627, endPoint y: 117, distance: 263.7
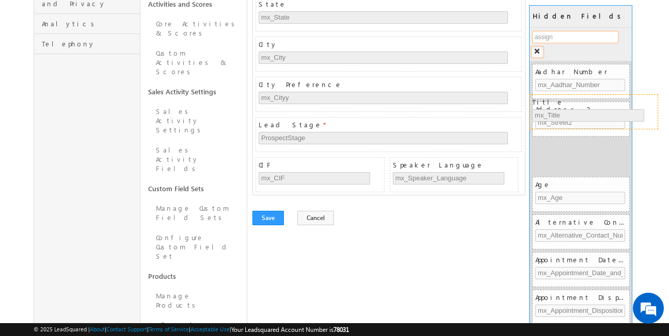
drag, startPoint x: 347, startPoint y: 126, endPoint x: 619, endPoint y: 109, distance: 272.3
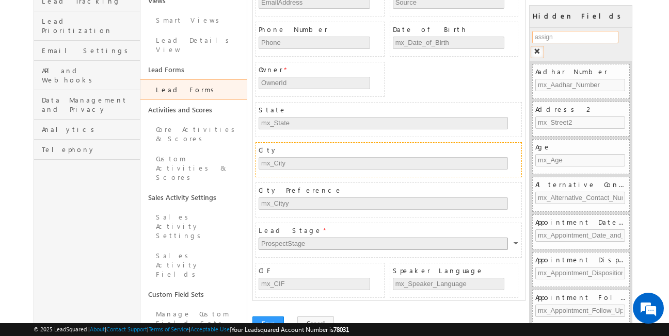
scroll to position [208, 0]
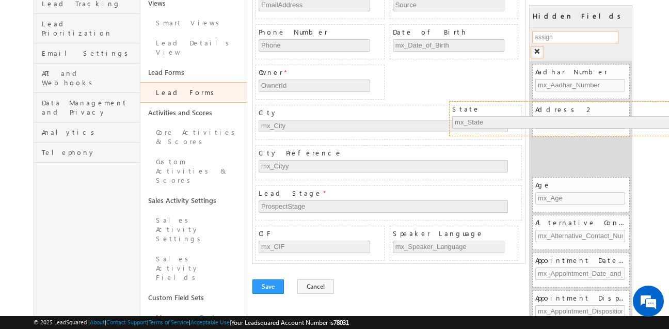
drag, startPoint x: 438, startPoint y: 110, endPoint x: 644, endPoint y: 107, distance: 205.3
type input "assign"
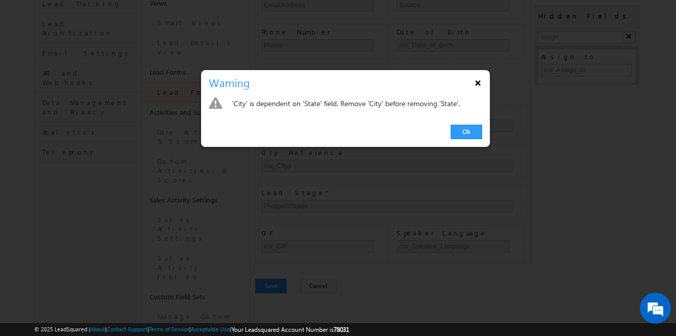
click at [481, 83] on button "×" at bounding box center [478, 83] width 17 height 18
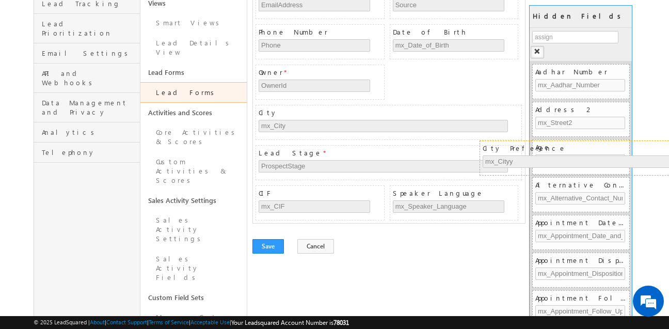
drag, startPoint x: 348, startPoint y: 152, endPoint x: 574, endPoint y: 148, distance: 225.5
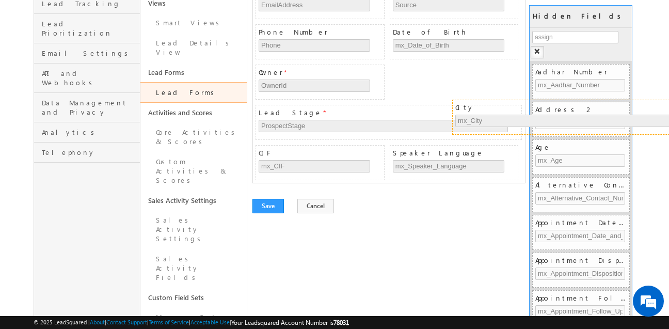
drag, startPoint x: 380, startPoint y: 109, endPoint x: 581, endPoint y: 104, distance: 201.2
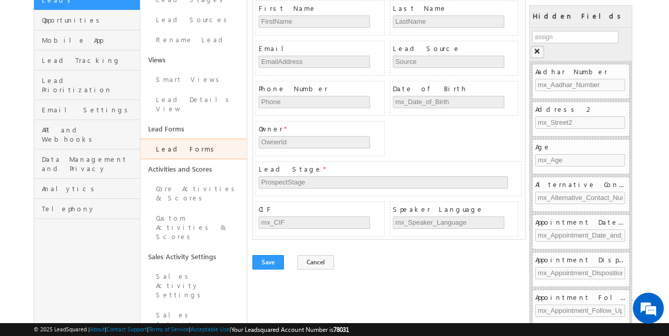
scroll to position [142, 0]
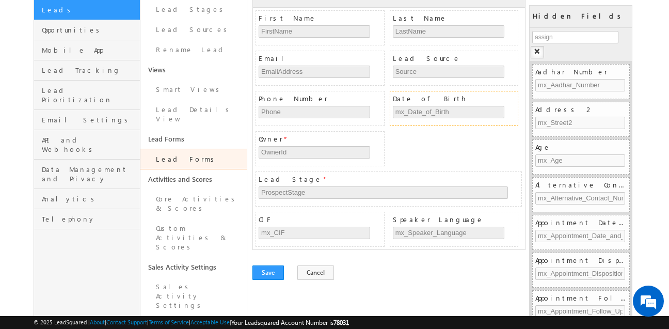
drag, startPoint x: 437, startPoint y: 100, endPoint x: 612, endPoint y: 133, distance: 178.0
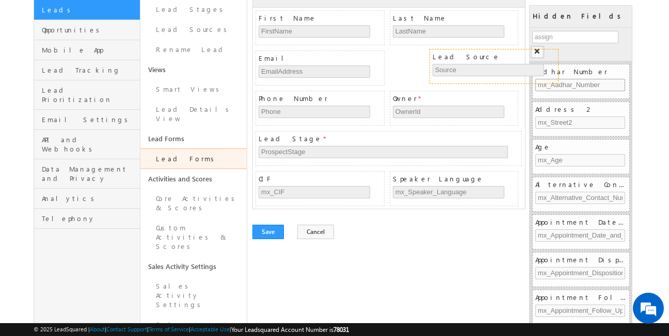
drag, startPoint x: 441, startPoint y: 63, endPoint x: 554, endPoint y: 86, distance: 115.3
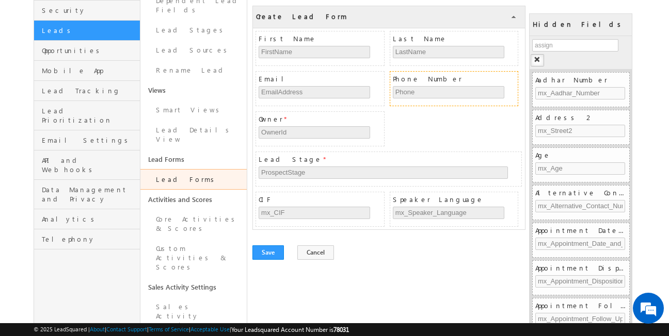
scroll to position [113, 0]
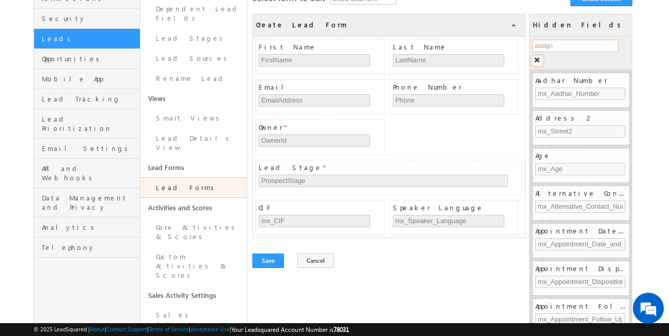
click at [570, 46] on input "assign" at bounding box center [575, 46] width 86 height 12
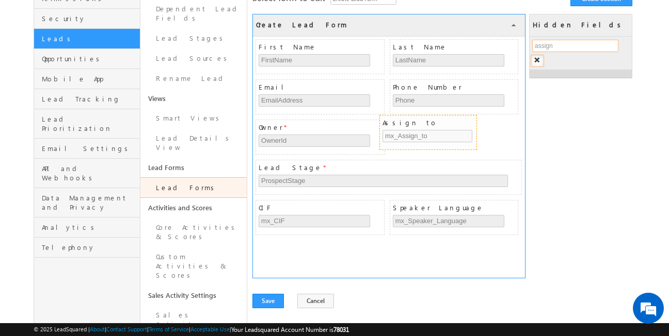
drag, startPoint x: 592, startPoint y: 82, endPoint x: 432, endPoint y: 127, distance: 165.7
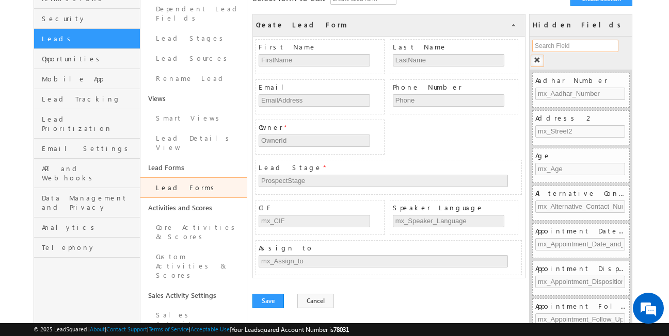
click at [567, 49] on input "text" at bounding box center [575, 46] width 86 height 12
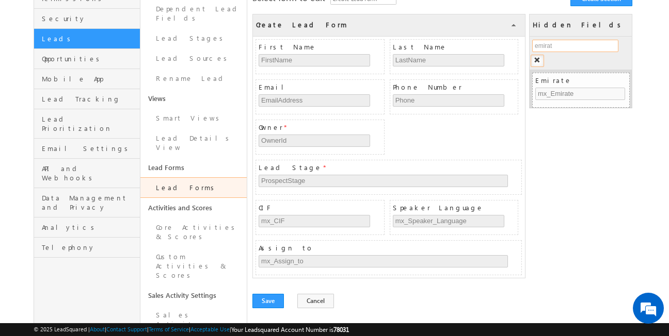
type input "emirate"
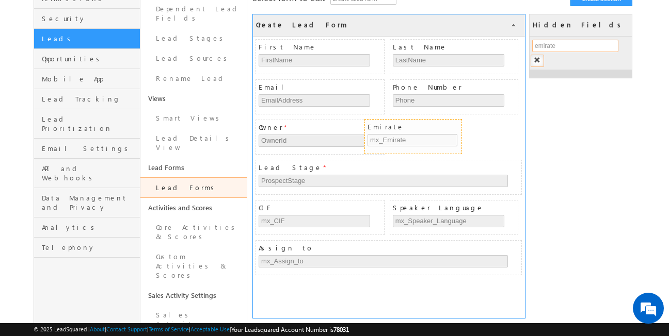
drag, startPoint x: 580, startPoint y: 79, endPoint x: 411, endPoint y: 126, distance: 175.0
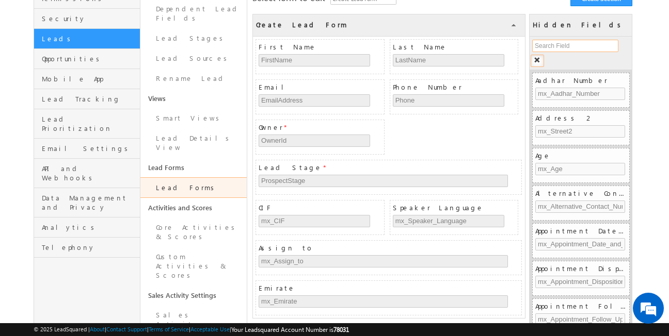
click at [561, 47] on input "text" at bounding box center [575, 46] width 86 height 12
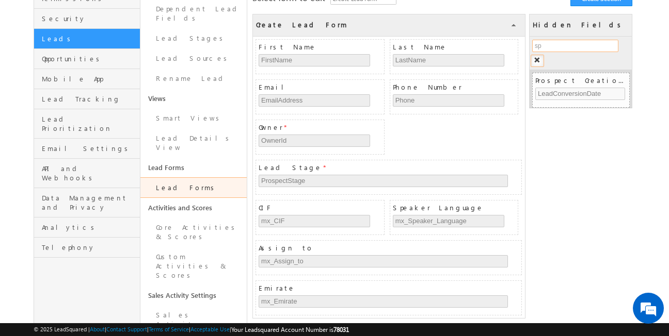
type input "s"
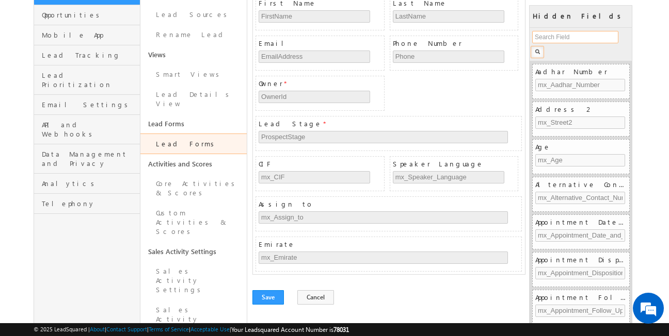
scroll to position [154, 0]
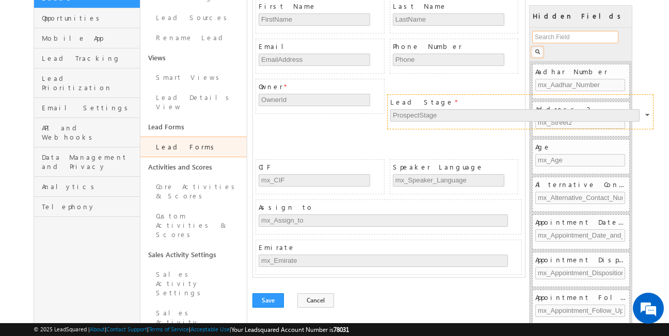
drag, startPoint x: 466, startPoint y: 123, endPoint x: 598, endPoint y: 99, distance: 133.8
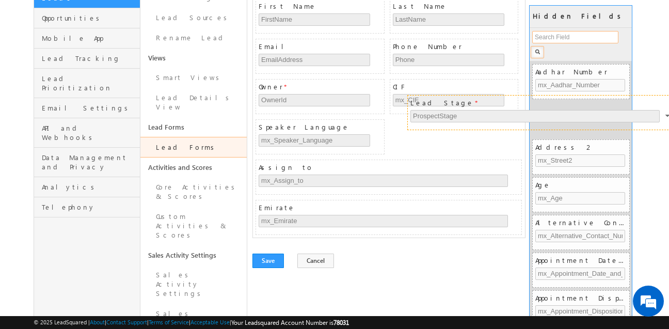
drag, startPoint x: 430, startPoint y: 127, endPoint x: 581, endPoint y: 103, distance: 153.6
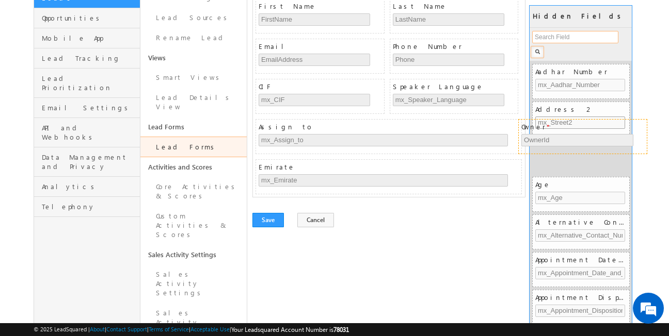
drag, startPoint x: 332, startPoint y: 88, endPoint x: 594, endPoint y: 128, distance: 265.7
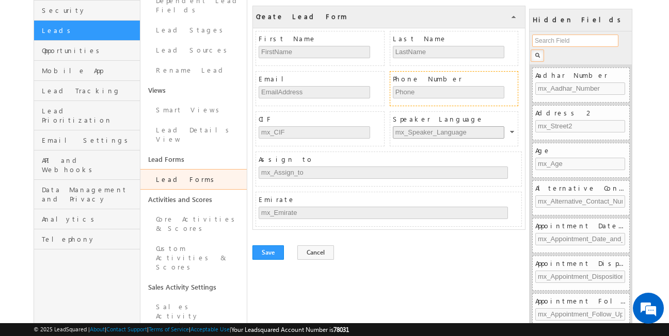
scroll to position [118, 0]
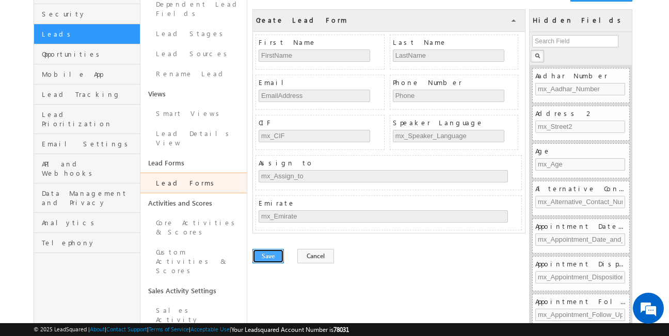
click at [271, 257] on button "Save" at bounding box center [267, 256] width 31 height 14
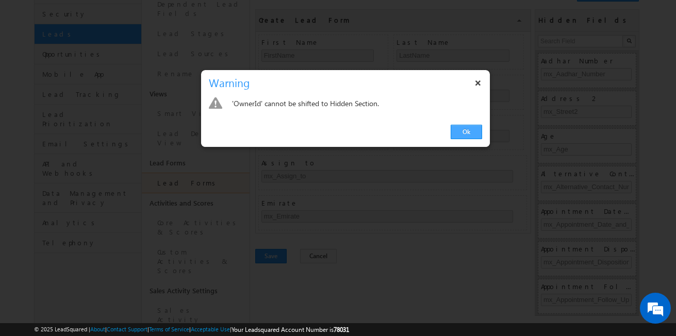
click at [468, 132] on link "Ok" at bounding box center [466, 132] width 31 height 14
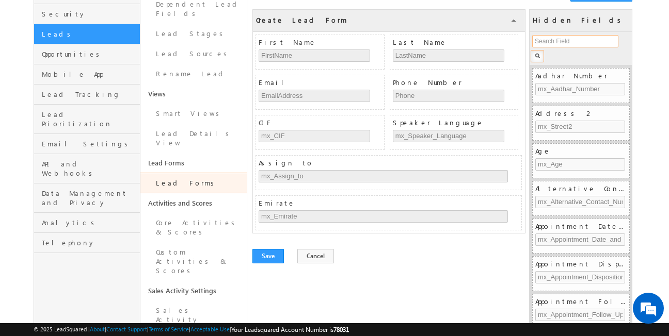
click at [598, 42] on input "text" at bounding box center [575, 41] width 86 height 12
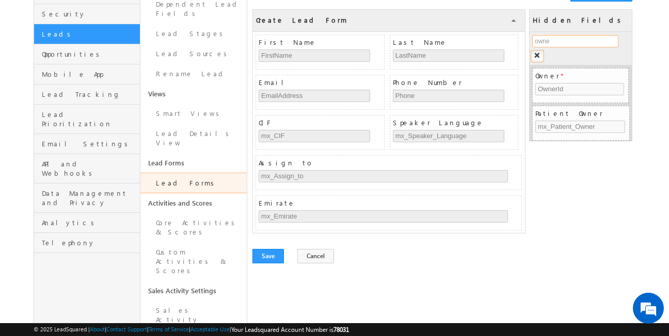
type input "owner"
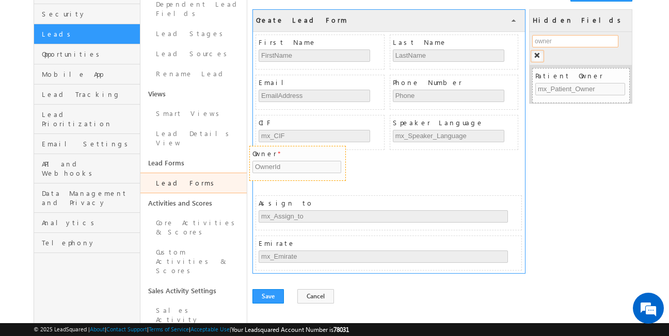
drag, startPoint x: 577, startPoint y: 79, endPoint x: 294, endPoint y: 157, distance: 293.2
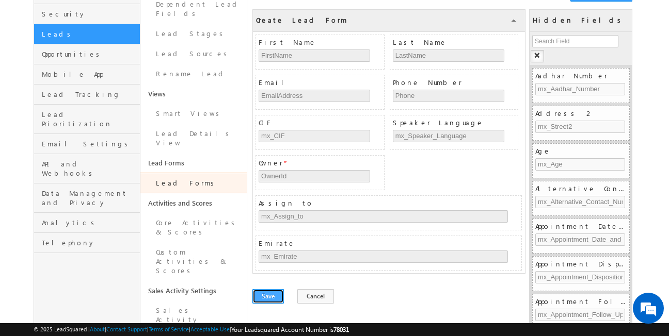
click at [274, 297] on button "Save" at bounding box center [267, 296] width 31 height 14
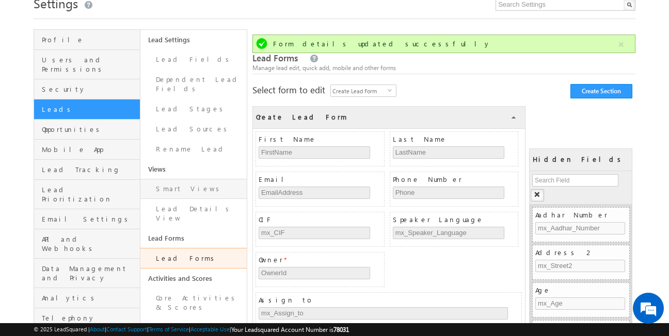
scroll to position [0, 0]
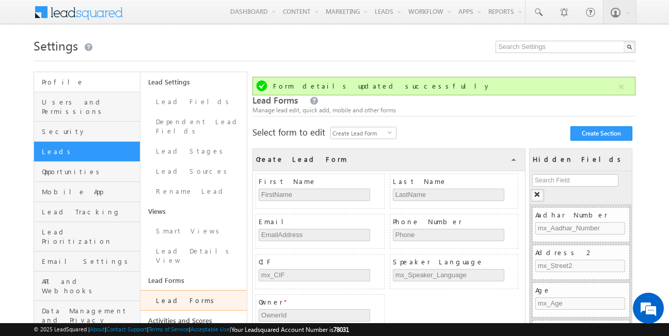
click at [98, 91] on link "Profile" at bounding box center [87, 82] width 106 height 20
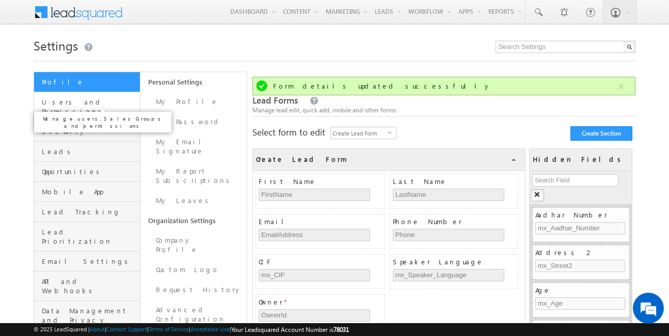
click at [99, 105] on span "Users and Permissions" at bounding box center [89, 106] width 95 height 19
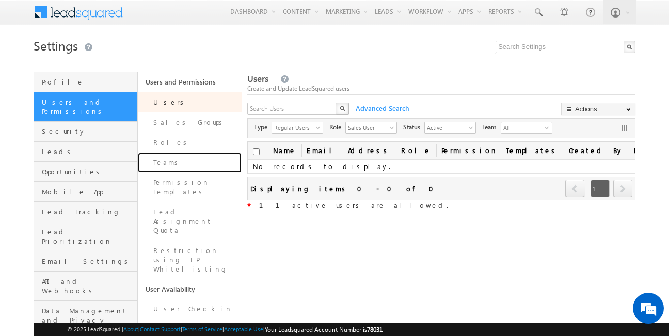
click at [203, 163] on link "Teams" at bounding box center [190, 163] width 104 height 20
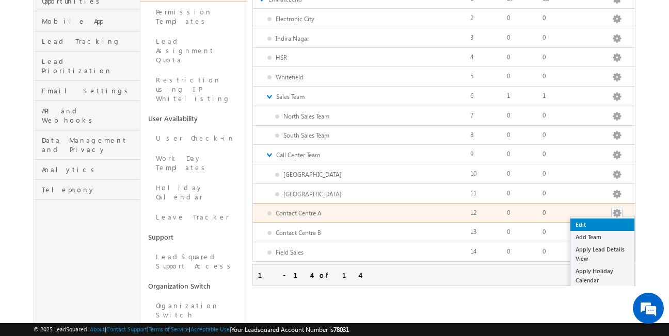
click at [592, 223] on link "Edit" at bounding box center [602, 225] width 64 height 12
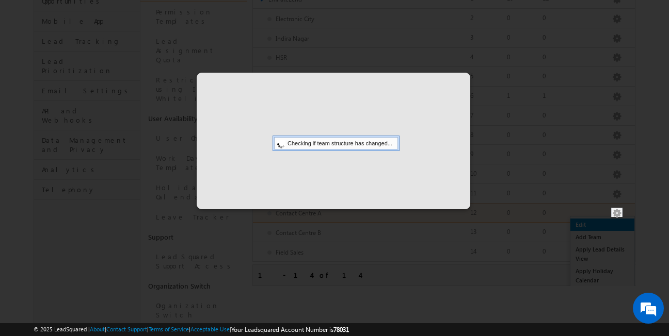
scroll to position [167, 0]
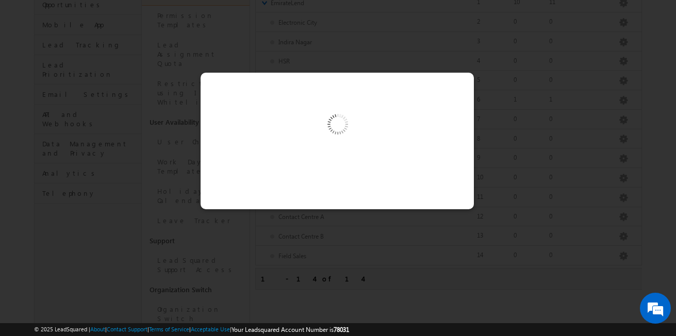
click at [516, 122] on div at bounding box center [338, 168] width 676 height 336
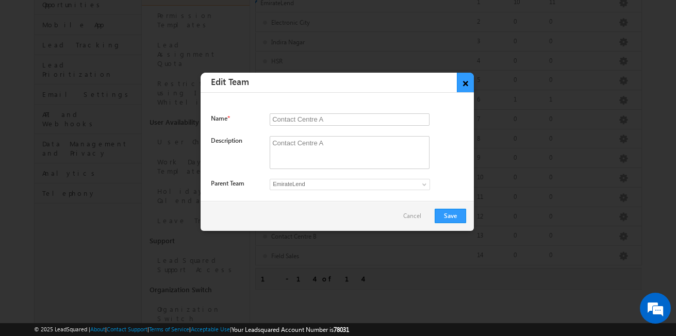
click at [470, 88] on button "×" at bounding box center [465, 83] width 17 height 20
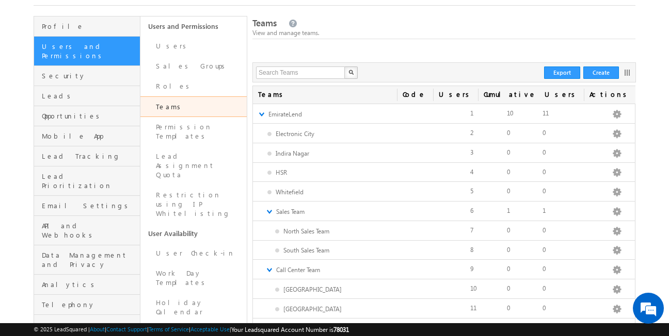
scroll to position [25, 0]
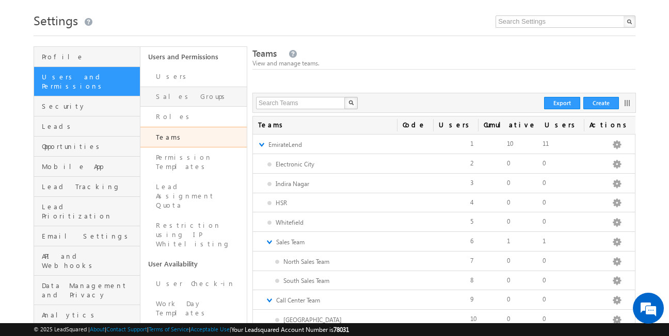
click at [188, 96] on link "Sales Groups" at bounding box center [193, 97] width 106 height 20
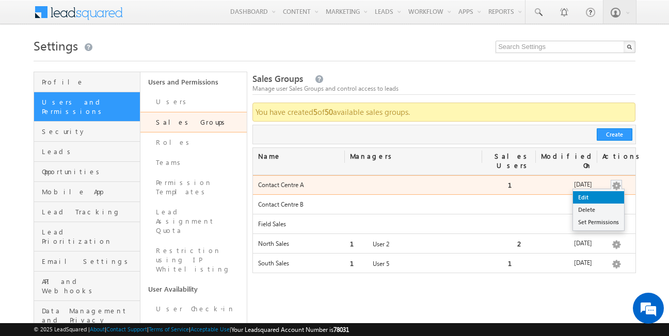
click at [598, 191] on link "Edit" at bounding box center [598, 197] width 51 height 12
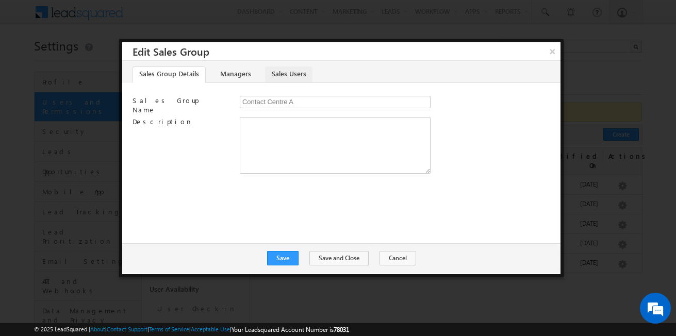
click at [294, 69] on link "Sales Users" at bounding box center [288, 75] width 47 height 17
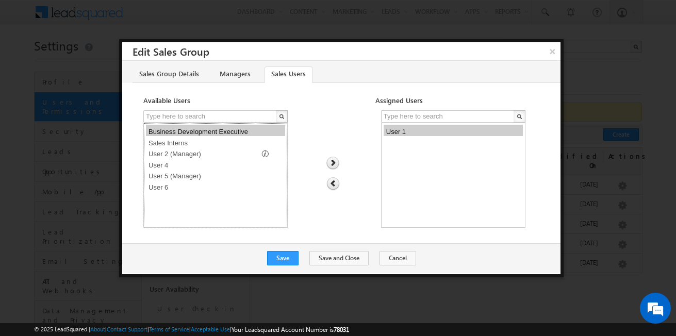
select select "270417a6-6890-11f0-91df-068012126923"
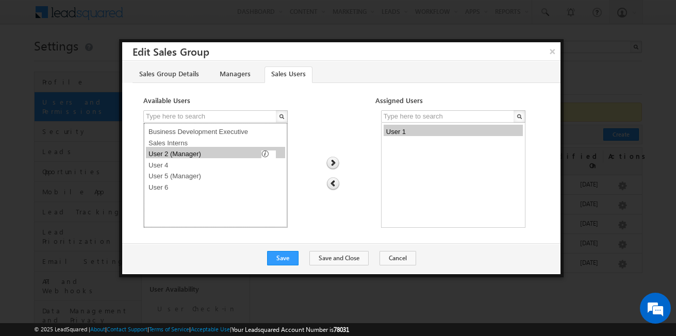
click at [194, 158] on option "User 2 (Manager)" at bounding box center [215, 152] width 139 height 11
click at [330, 157] on img at bounding box center [333, 163] width 14 height 13
select select "c8fbbe53-6888-11f0-91df-068012126923"
click at [442, 131] on option "User 1" at bounding box center [453, 130] width 139 height 11
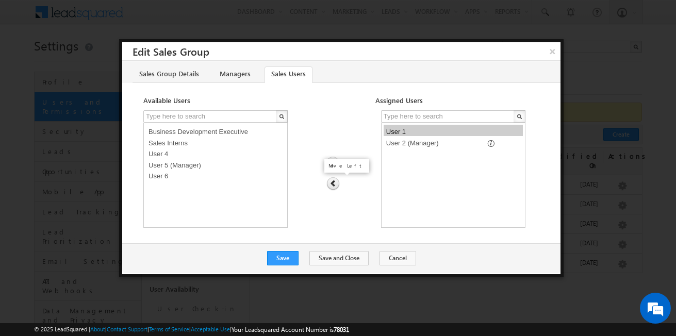
click at [333, 182] on img at bounding box center [333, 183] width 13 height 13
select select
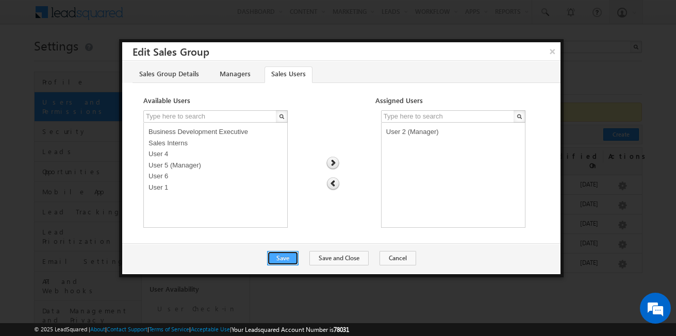
click at [288, 254] on button "Save" at bounding box center [282, 258] width 31 height 14
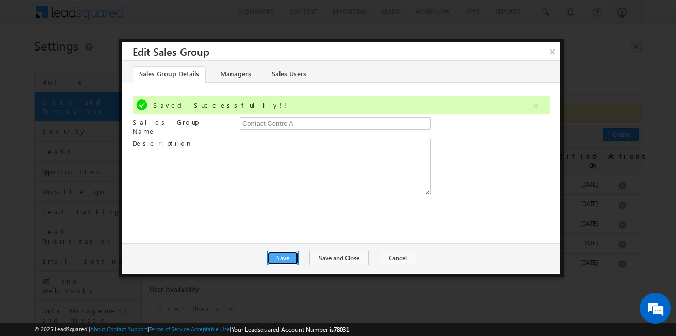
click at [297, 256] on button "Save" at bounding box center [282, 258] width 31 height 14
click at [394, 252] on button "Cancel" at bounding box center [398, 258] width 37 height 14
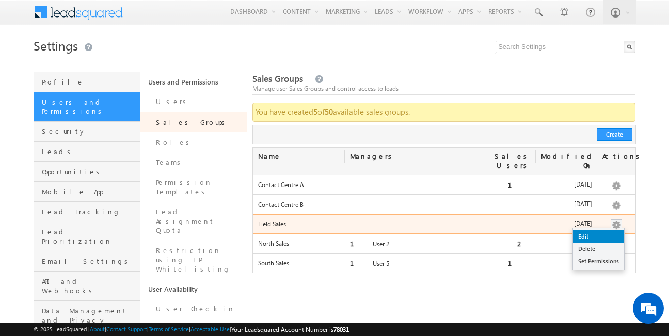
click at [599, 231] on link "Edit" at bounding box center [598, 237] width 51 height 12
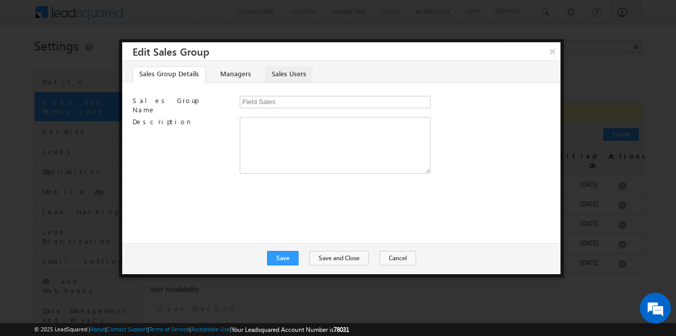
click at [285, 76] on link "Sales Users" at bounding box center [288, 75] width 47 height 17
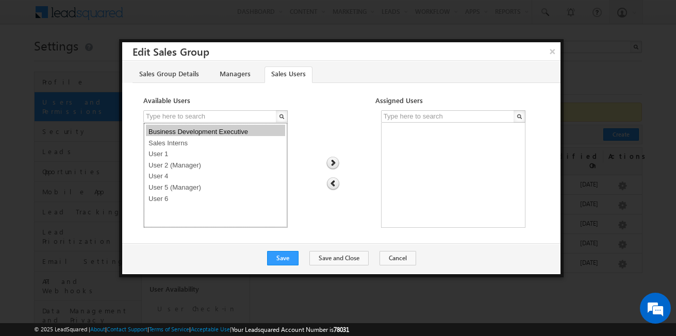
select select "28cf8d6f-6890-11f0-91df-068012126923"
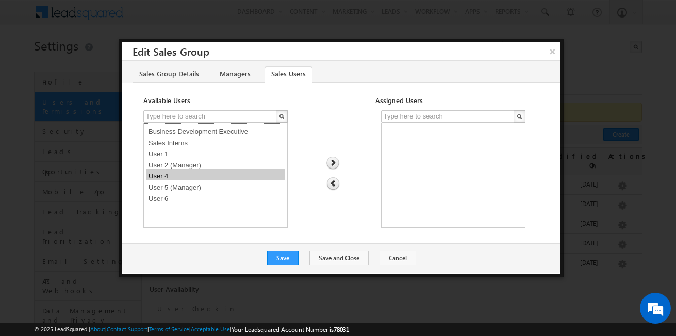
click at [190, 176] on option "User 4" at bounding box center [215, 174] width 139 height 11
click at [334, 162] on img at bounding box center [333, 163] width 14 height 13
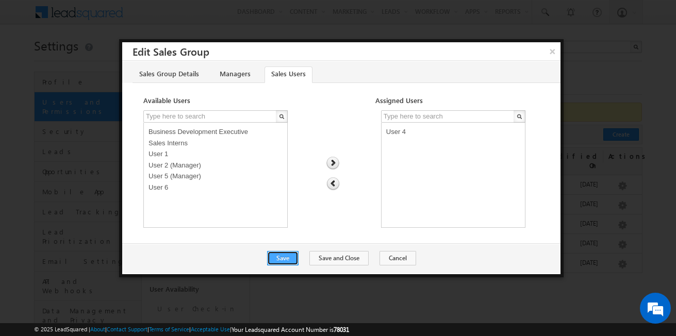
click at [299, 259] on button "Save" at bounding box center [282, 258] width 31 height 14
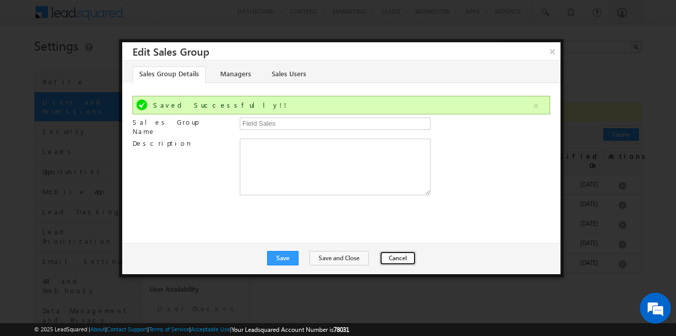
click at [380, 259] on button "Cancel" at bounding box center [398, 258] width 37 height 14
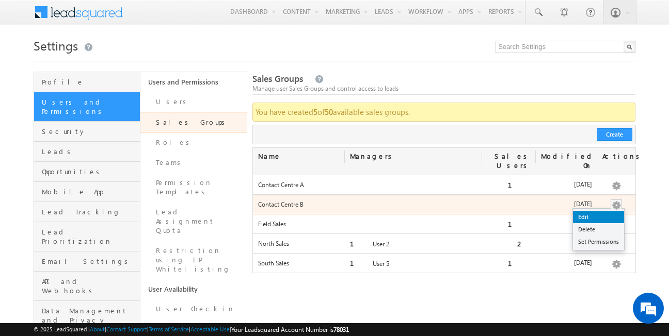
click at [599, 211] on link "Edit" at bounding box center [598, 217] width 51 height 12
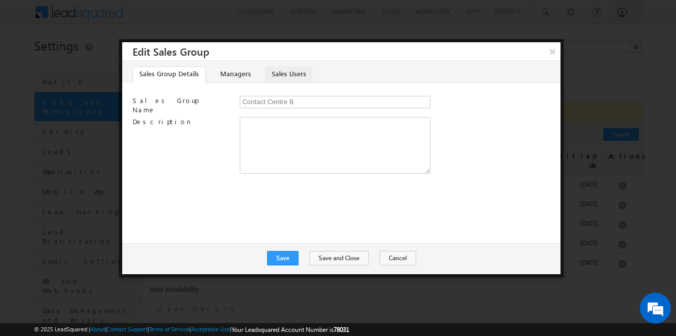
click at [278, 75] on link "Sales Users" at bounding box center [288, 75] width 47 height 17
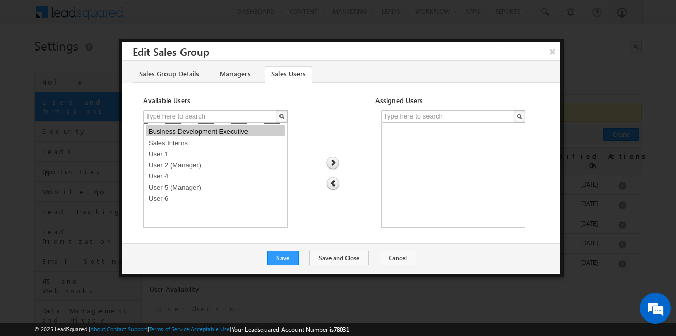
select select "2bacfbb8-6890-11f0-91df-068012126923"
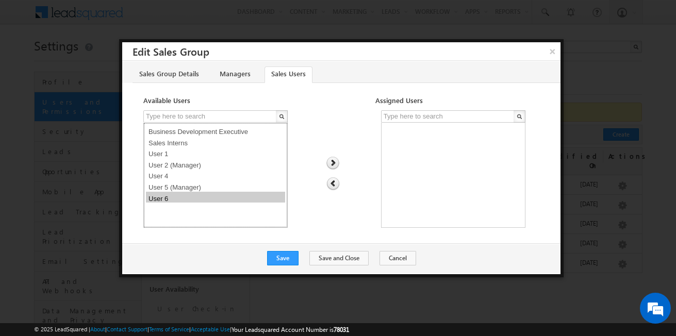
click at [199, 199] on option "User 6" at bounding box center [215, 197] width 139 height 11
click at [332, 168] on img at bounding box center [333, 163] width 14 height 13
click at [296, 263] on button "Save" at bounding box center [282, 258] width 31 height 14
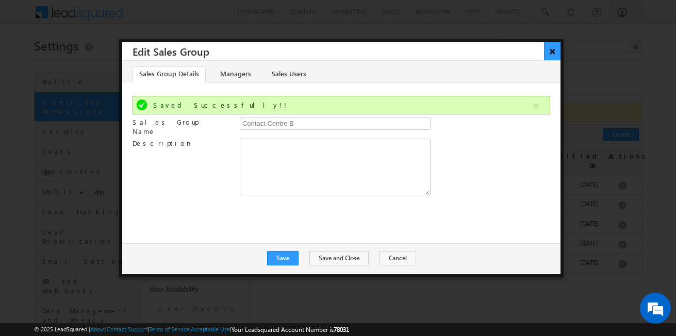
click at [551, 51] on button "×" at bounding box center [552, 51] width 17 height 18
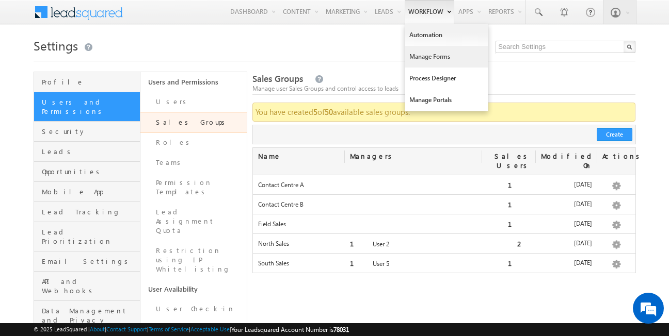
click at [431, 56] on link "Manage Forms" at bounding box center [446, 57] width 83 height 22
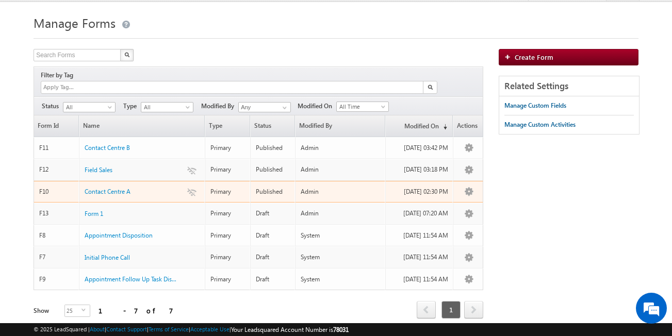
scroll to position [23, 0]
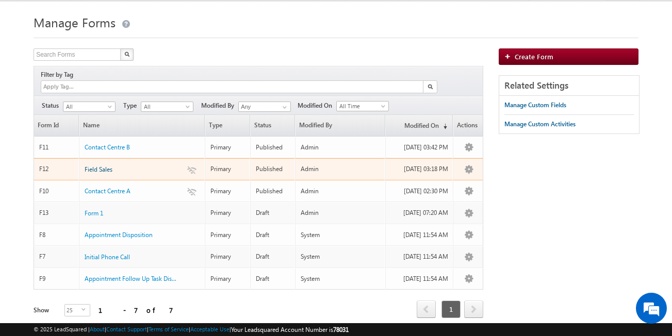
drag, startPoint x: 101, startPoint y: 154, endPoint x: 94, endPoint y: 160, distance: 9.1
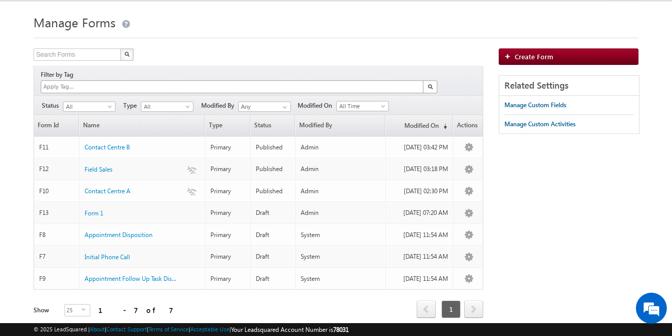
click at [270, 81] on div at bounding box center [232, 87] width 382 height 12
click at [170, 102] on span "All" at bounding box center [165, 106] width 49 height 9
click at [110, 105] on span at bounding box center [111, 109] width 8 height 8
click at [88, 127] on link "Published" at bounding box center [89, 126] width 52 height 9
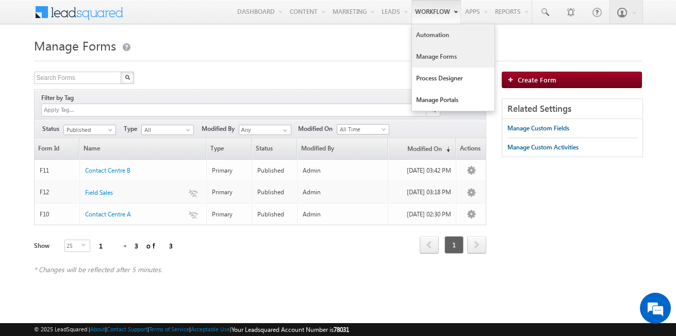
click at [435, 38] on link "Automation" at bounding box center [453, 35] width 83 height 22
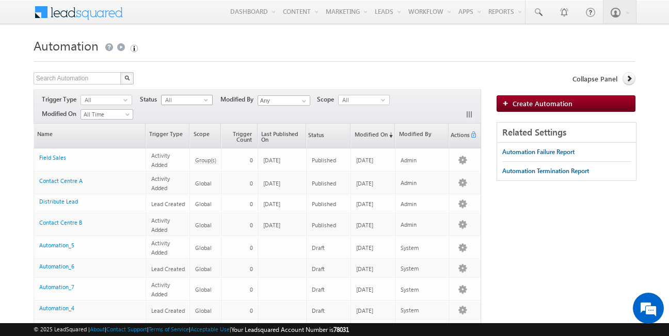
click at [201, 99] on span "All" at bounding box center [182, 99] width 42 height 9
click at [185, 131] on li "Published" at bounding box center [187, 131] width 51 height 10
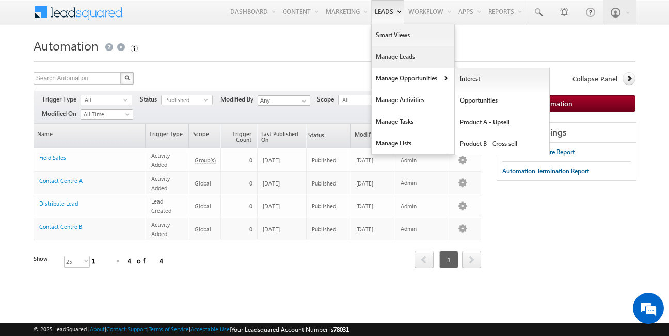
drag, startPoint x: 394, startPoint y: 77, endPoint x: 400, endPoint y: 53, distance: 24.4
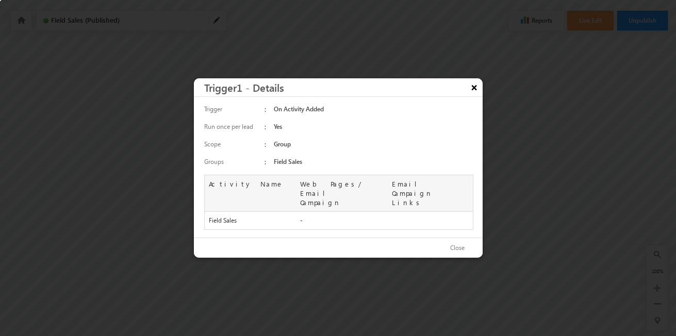
click at [477, 92] on button "×" at bounding box center [474, 87] width 17 height 18
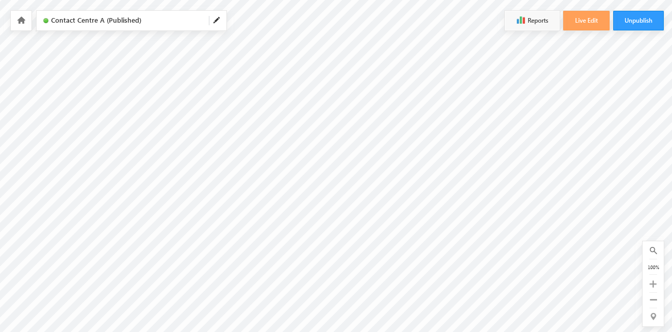
scroll to position [0, 67]
click at [573, 20] on button "Live Edit" at bounding box center [586, 21] width 46 height 20
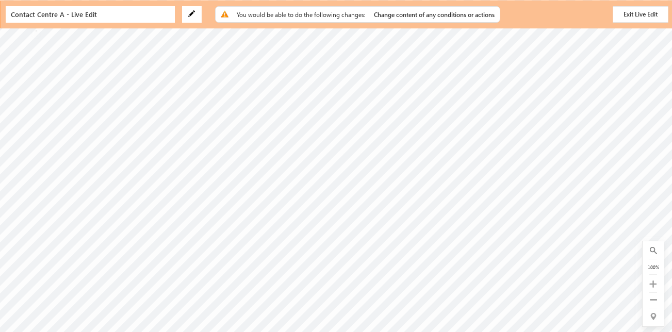
scroll to position [0, 133]
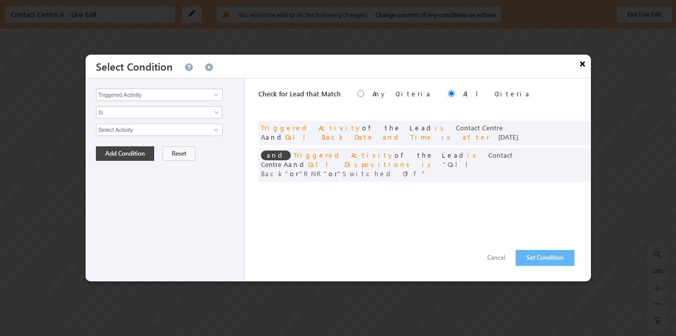
click at [585, 63] on button "×" at bounding box center [583, 64] width 17 height 18
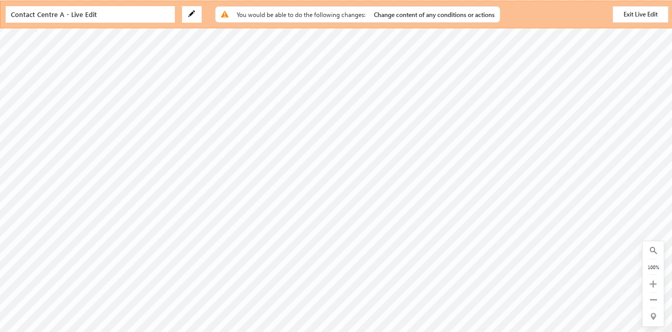
scroll to position [29, 65]
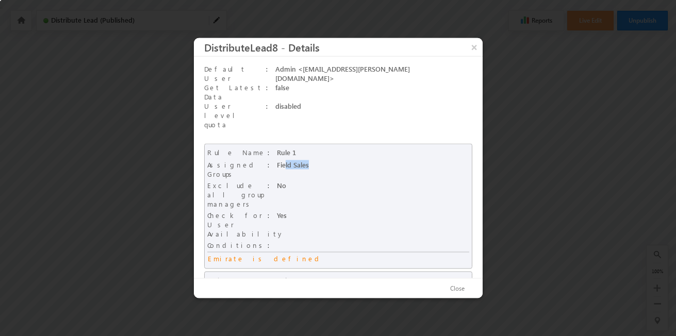
drag, startPoint x: 314, startPoint y: 141, endPoint x: 281, endPoint y: 141, distance: 32.5
click at [281, 160] on div "Field Sales" at bounding box center [363, 165] width 172 height 10
click at [473, 52] on button "×" at bounding box center [474, 47] width 17 height 18
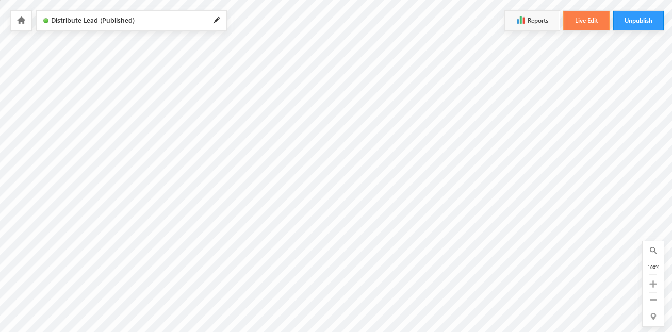
click at [577, 25] on button "Live Edit" at bounding box center [586, 21] width 46 height 20
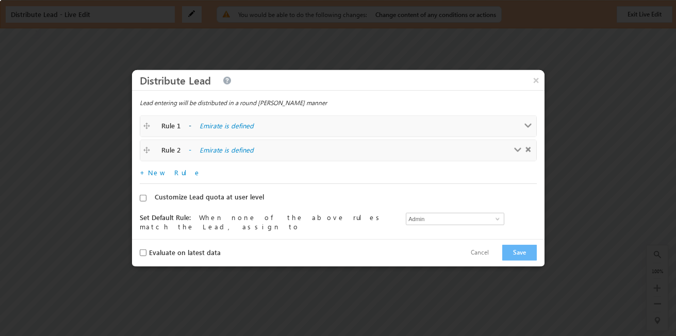
click at [527, 122] on span at bounding box center [529, 126] width 8 height 8
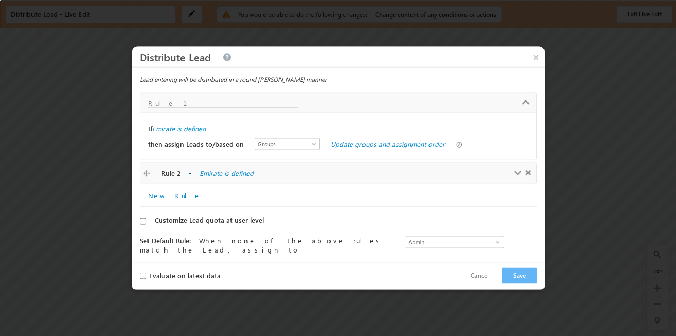
click at [514, 173] on span at bounding box center [518, 174] width 8 height 8
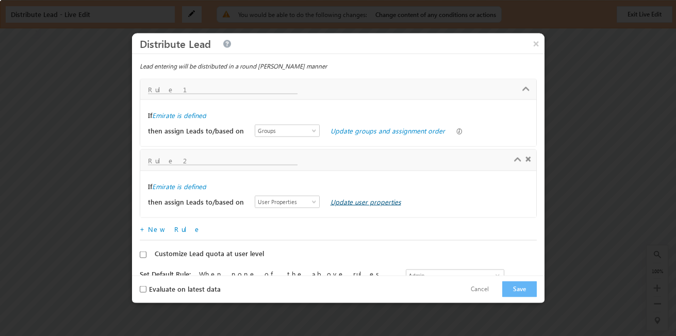
click at [334, 202] on link "Update user properties" at bounding box center [366, 201] width 71 height 9
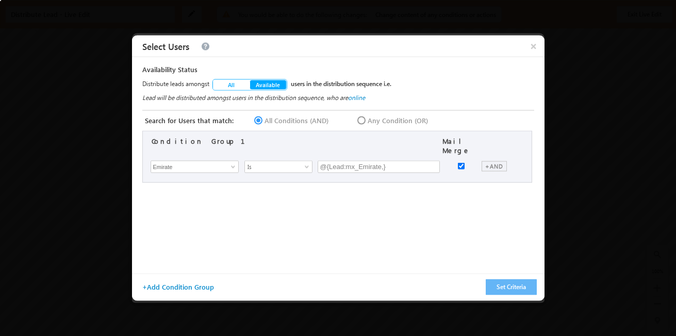
click at [495, 161] on div "+AND" at bounding box center [494, 166] width 25 height 10
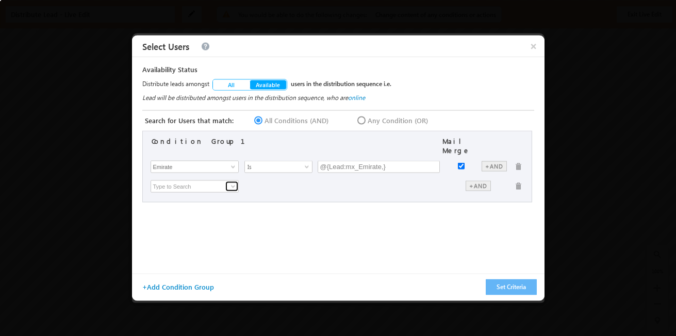
click at [231, 183] on span at bounding box center [233, 187] width 8 height 8
click at [188, 202] on link "Sales Groups" at bounding box center [197, 208] width 89 height 12
type input "Sales Groups"
click at [359, 182] on span "None Selected" at bounding box center [374, 185] width 113 height 11
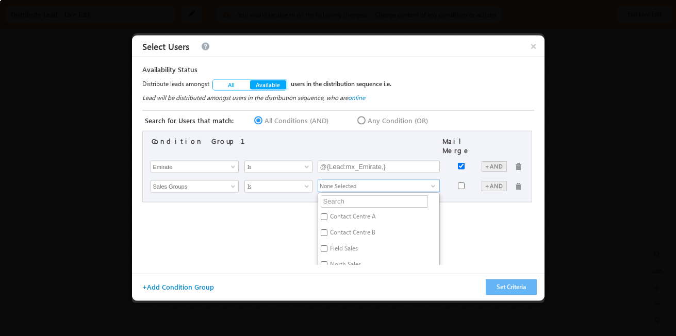
scroll to position [22, 0]
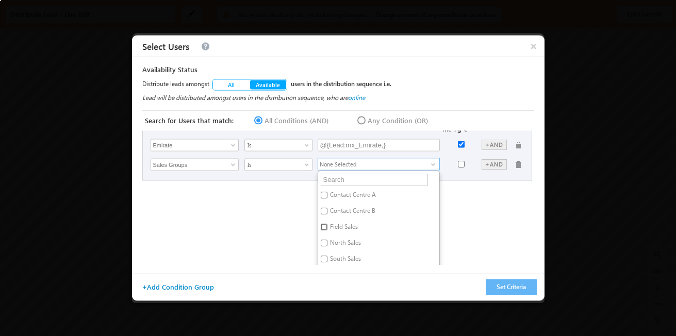
click at [325, 223] on input "Field Sales" at bounding box center [324, 226] width 7 height 7
checkbox input "true"
click at [486, 194] on div "Condition Group 1 Mail Merge × First Name Last Name Email Address User Type Rol…" at bounding box center [339, 198] width 395 height 134
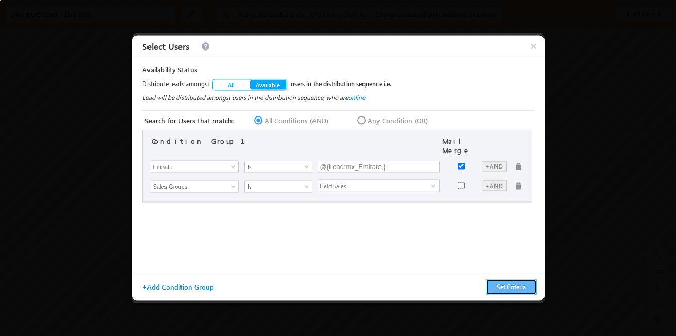
click at [515, 289] on button "Set Criteria" at bounding box center [511, 288] width 51 height 16
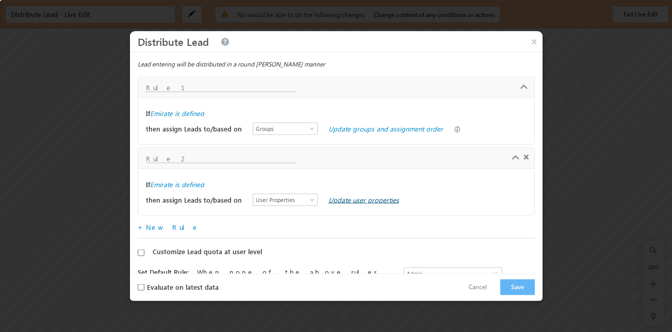
click at [355, 198] on link "Update user properties" at bounding box center [364, 199] width 71 height 9
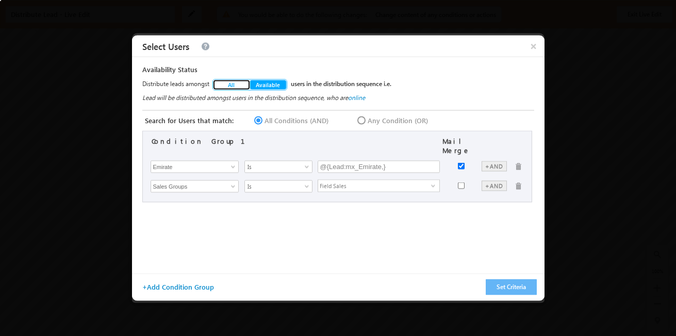
click at [227, 82] on button "All" at bounding box center [231, 85] width 37 height 10
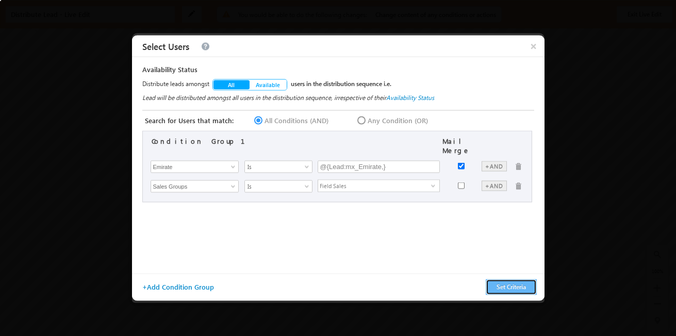
click at [509, 282] on button "Set Criteria" at bounding box center [511, 288] width 51 height 16
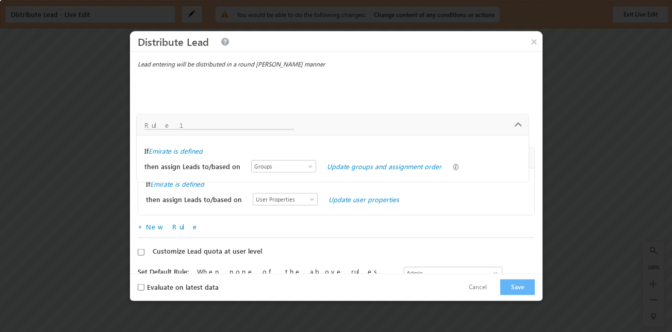
drag, startPoint x: 427, startPoint y: 93, endPoint x: 425, endPoint y: 131, distance: 37.7
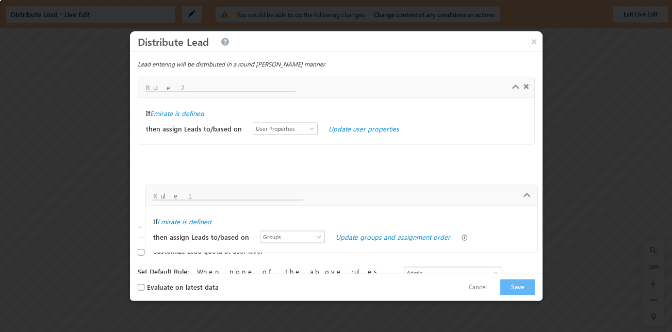
drag, startPoint x: 468, startPoint y: 88, endPoint x: 475, endPoint y: 196, distance: 108.6
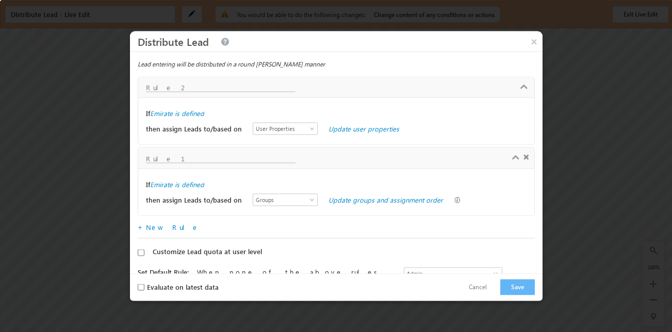
click at [524, 159] on span at bounding box center [527, 158] width 6 height 6
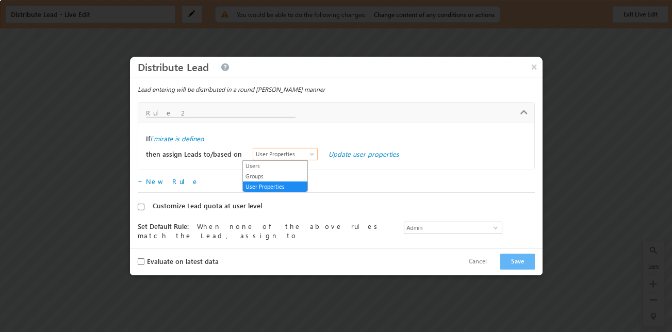
click at [287, 155] on span "User Properties" at bounding box center [282, 154] width 59 height 9
click at [329, 155] on link "Update user properties" at bounding box center [364, 154] width 71 height 9
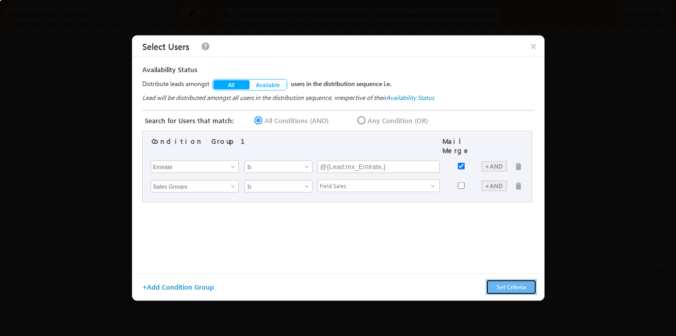
click at [502, 288] on button "Set Criteria" at bounding box center [511, 288] width 51 height 16
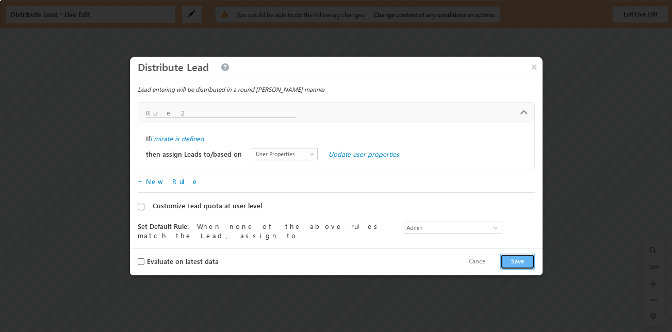
click at [517, 267] on button "Save" at bounding box center [517, 262] width 35 height 16
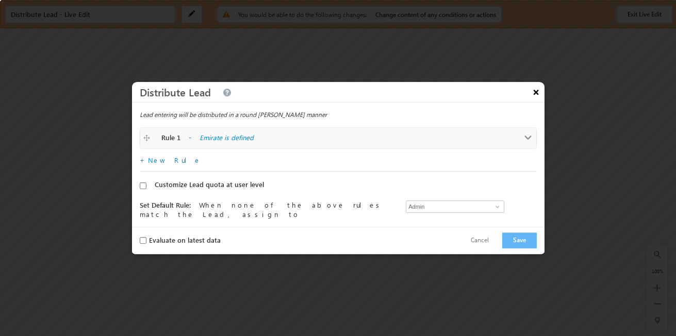
click at [532, 98] on button "×" at bounding box center [536, 92] width 17 height 18
click at [524, 142] on div "Rule 1 - Emirate is defined" at bounding box center [338, 138] width 391 height 10
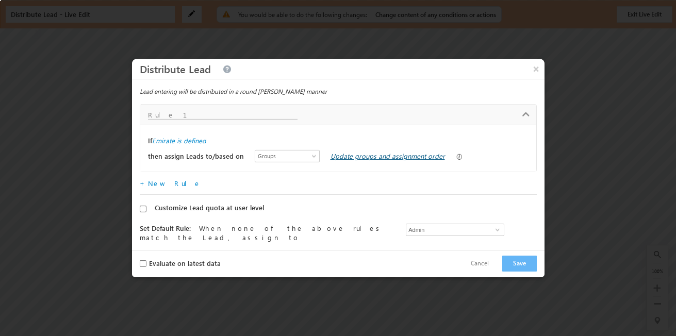
click at [379, 157] on link "Update groups and assignment order" at bounding box center [388, 156] width 115 height 9
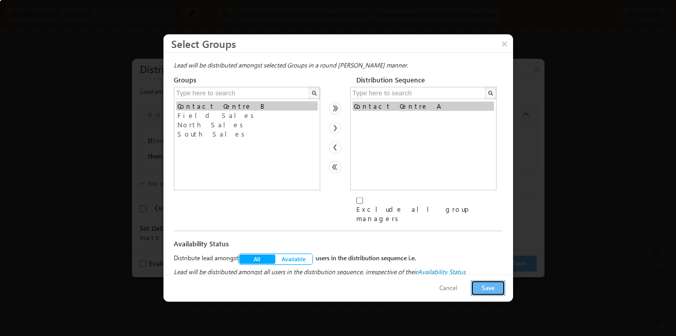
click at [492, 283] on button "Save" at bounding box center [488, 289] width 35 height 16
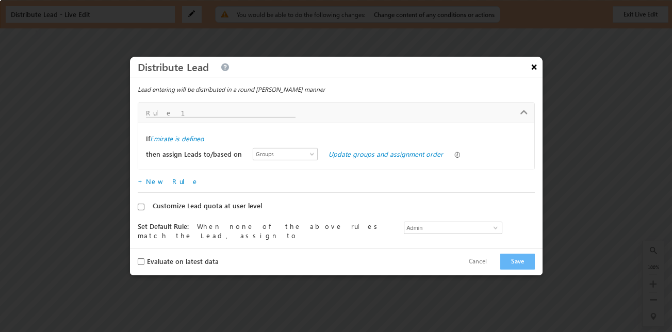
click at [532, 70] on button "×" at bounding box center [534, 67] width 17 height 18
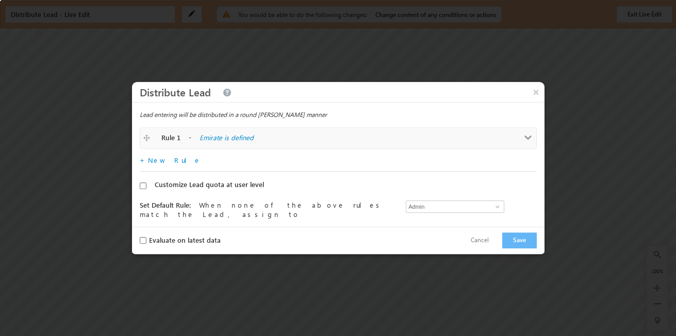
click at [520, 130] on link "Rule 1 - Emirate is defined Rule 1" at bounding box center [338, 138] width 396 height 21
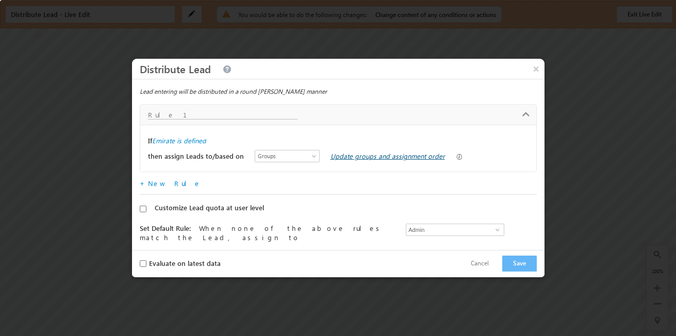
click at [371, 154] on link "Update groups and assignment order" at bounding box center [388, 156] width 115 height 9
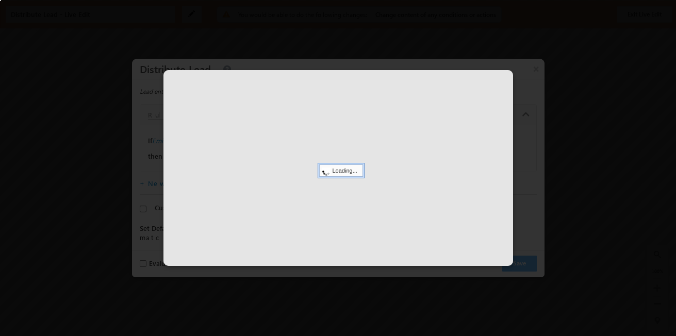
select select
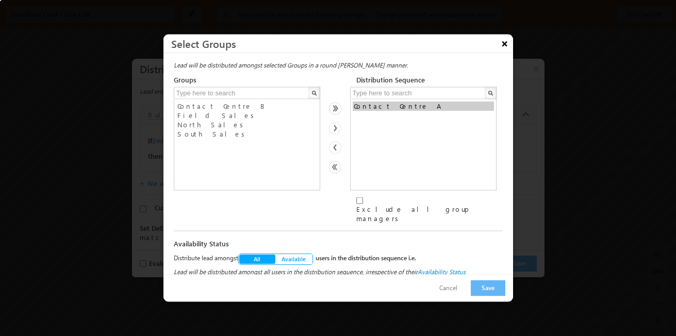
click at [505, 44] on button "×" at bounding box center [505, 44] width 17 height 18
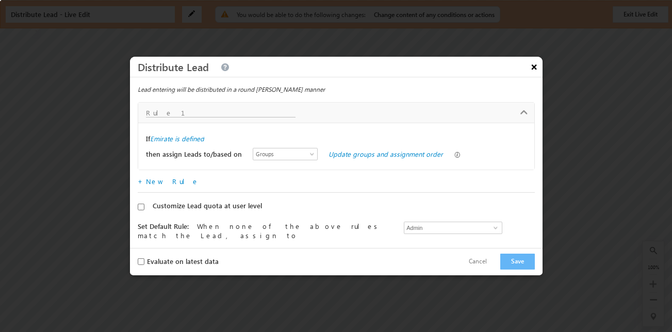
click at [534, 63] on button "×" at bounding box center [534, 67] width 17 height 18
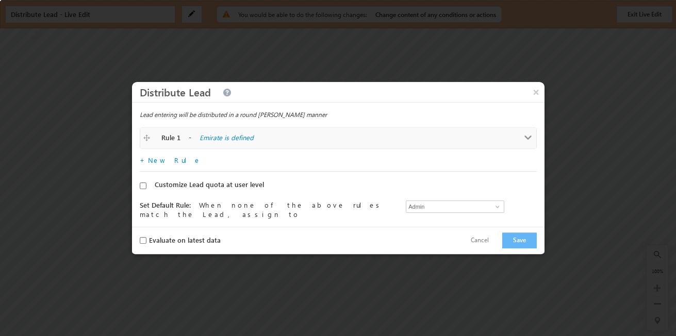
click at [516, 135] on div "Rule 1 - Emirate is defined" at bounding box center [338, 138] width 391 height 10
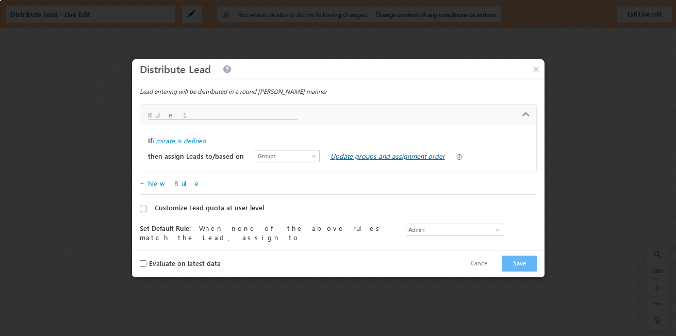
click at [368, 153] on link "Update groups and assignment order" at bounding box center [388, 156] width 115 height 9
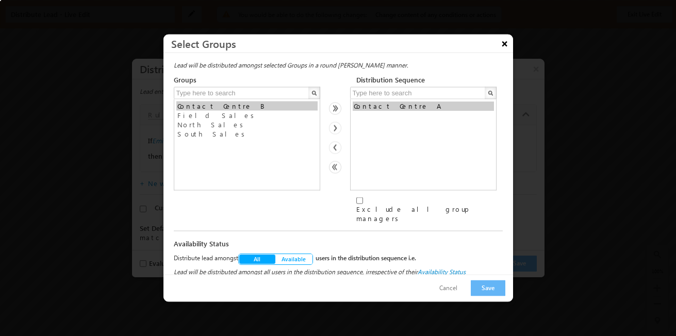
click at [502, 53] on button "×" at bounding box center [505, 44] width 17 height 18
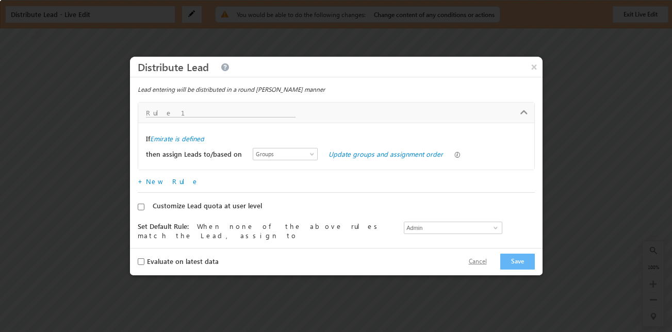
click at [487, 266] on button "Cancel" at bounding box center [478, 261] width 39 height 15
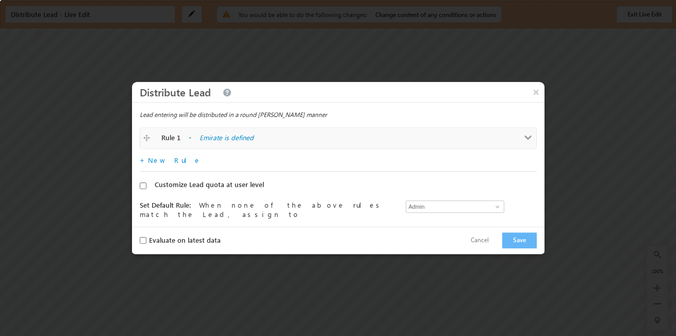
click at [520, 132] on link "Rule 1 - Emirate is defined Rule 1" at bounding box center [338, 138] width 396 height 21
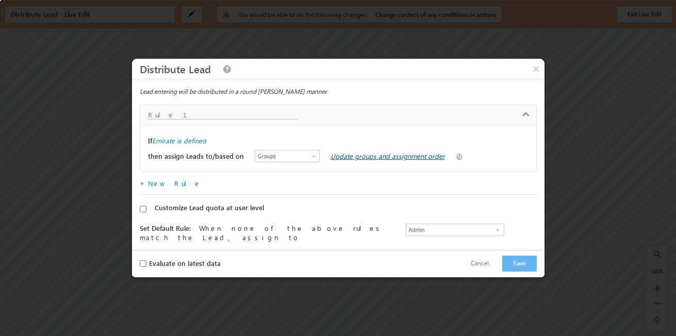
click at [407, 158] on link "Update groups and assignment order" at bounding box center [388, 156] width 115 height 9
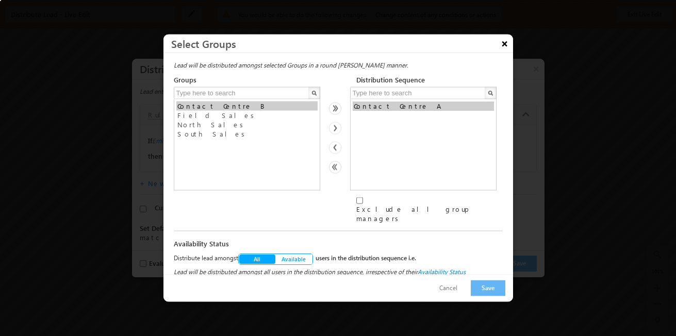
click at [504, 53] on button "×" at bounding box center [505, 44] width 17 height 18
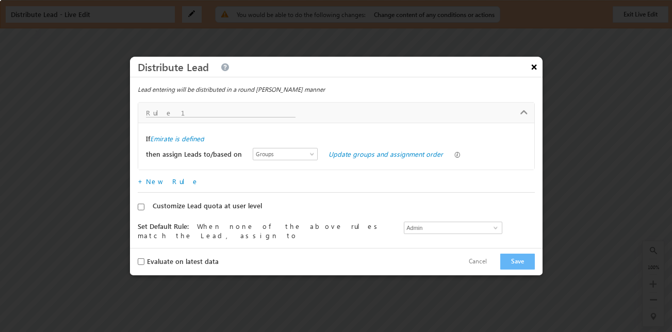
click at [536, 68] on button "×" at bounding box center [534, 67] width 17 height 18
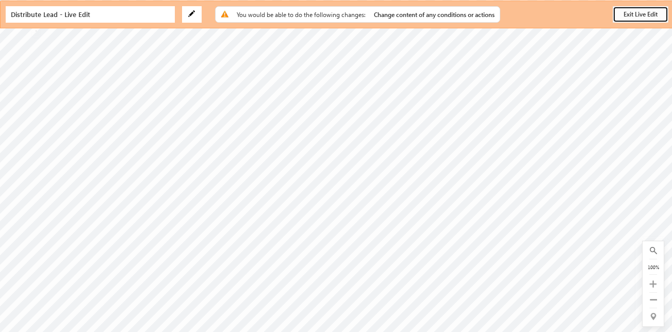
click at [645, 16] on button "Exit Live Edit" at bounding box center [641, 14] width 56 height 17
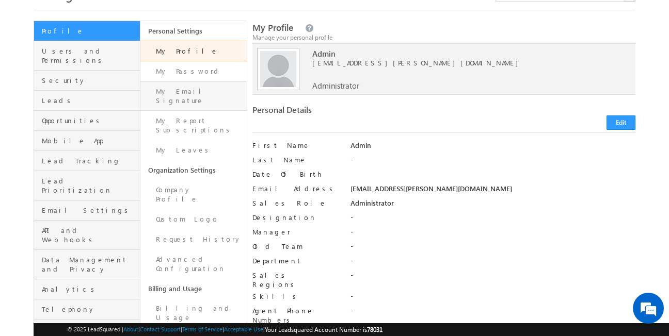
scroll to position [38, 0]
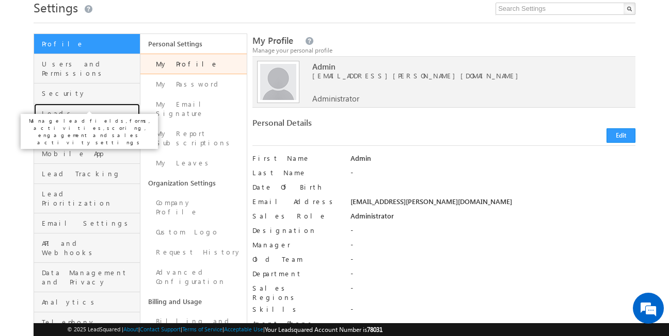
click at [70, 109] on span "Leads" at bounding box center [89, 113] width 95 height 9
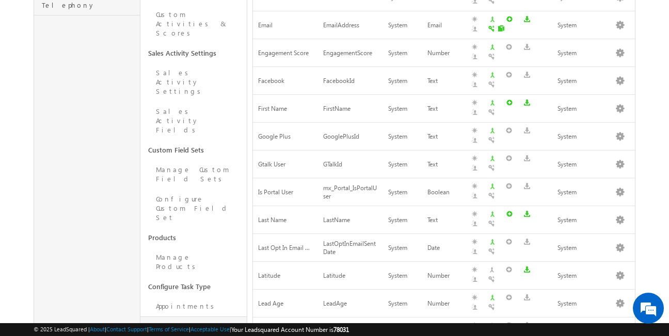
click at [198, 317] on link "To-Dos" at bounding box center [193, 327] width 106 height 20
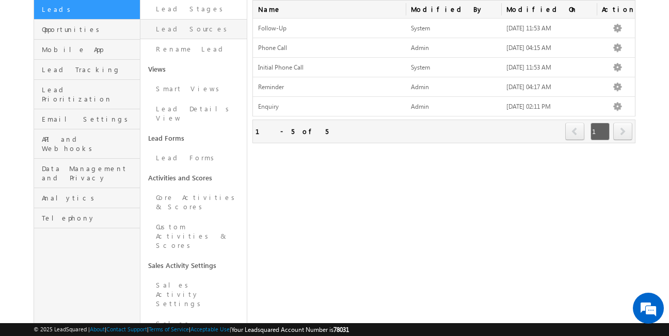
scroll to position [143, 0]
